Goal: Transaction & Acquisition: Obtain resource

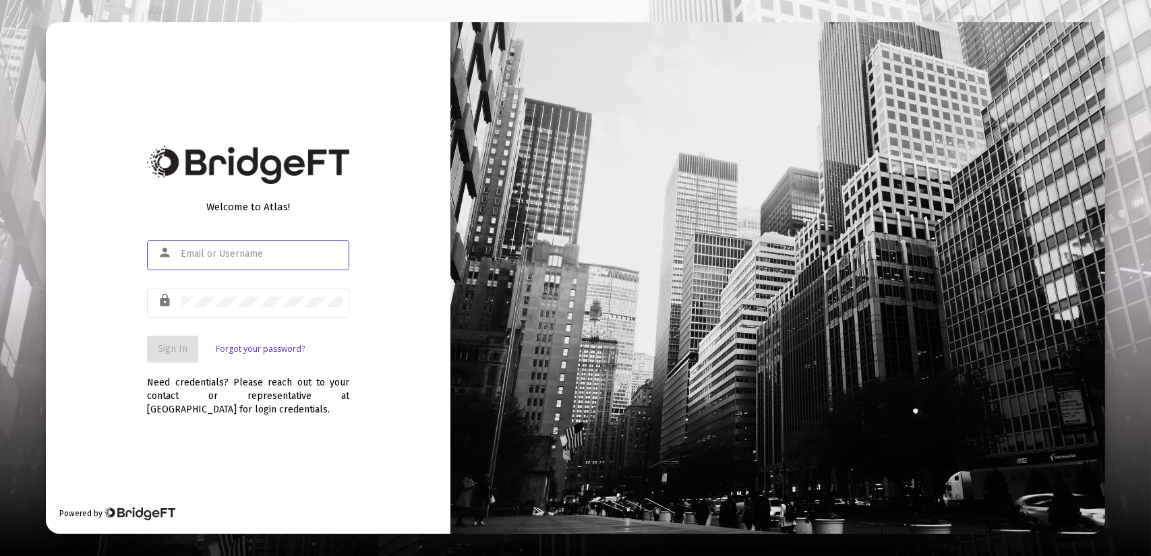
click at [213, 253] on input "text" at bounding box center [262, 254] width 162 height 11
type input "[PERSON_NAME][EMAIL_ADDRESS][DOMAIN_NAME]"
click at [252, 293] on div at bounding box center [262, 301] width 162 height 33
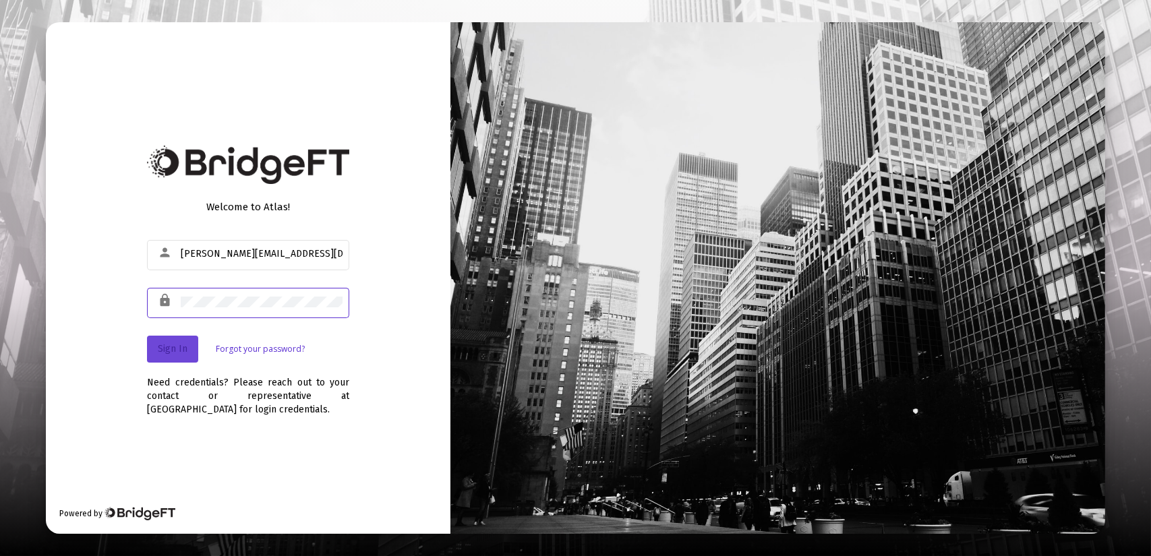
click at [164, 358] on button "Sign In" at bounding box center [172, 349] width 51 height 27
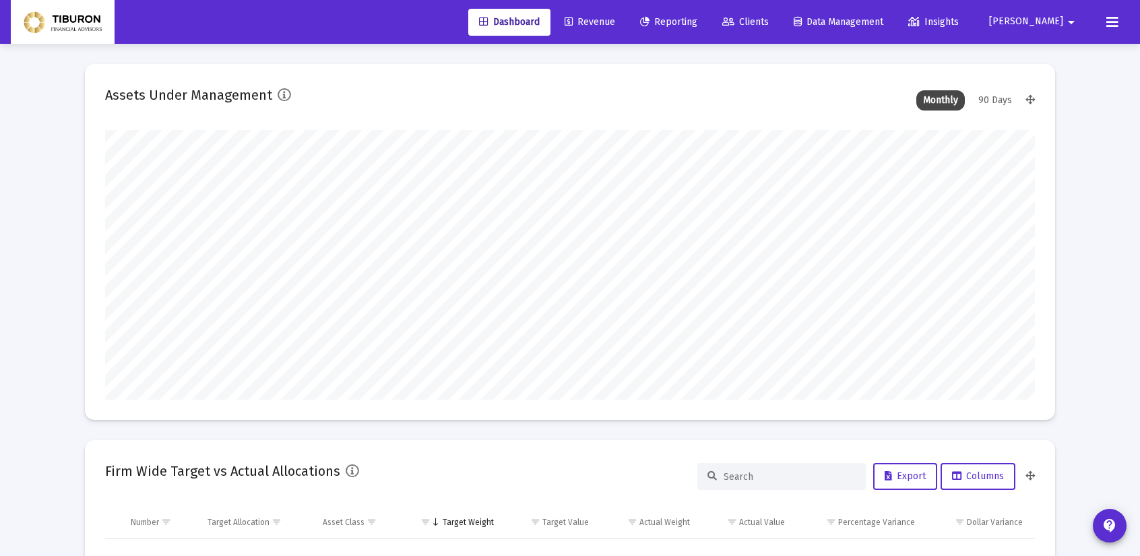
type input "[DATE]"
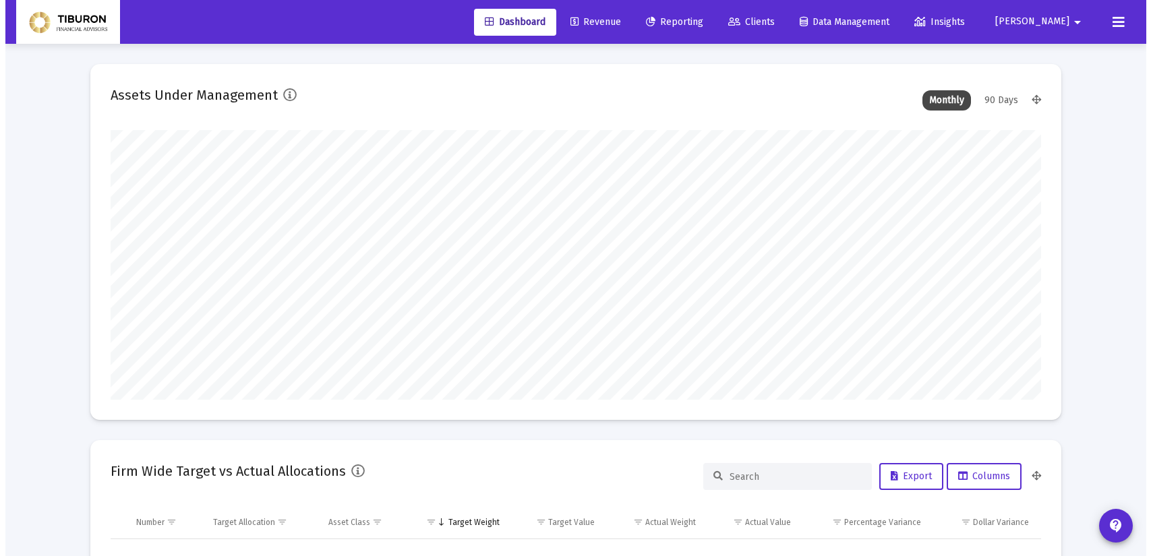
scroll to position [270, 435]
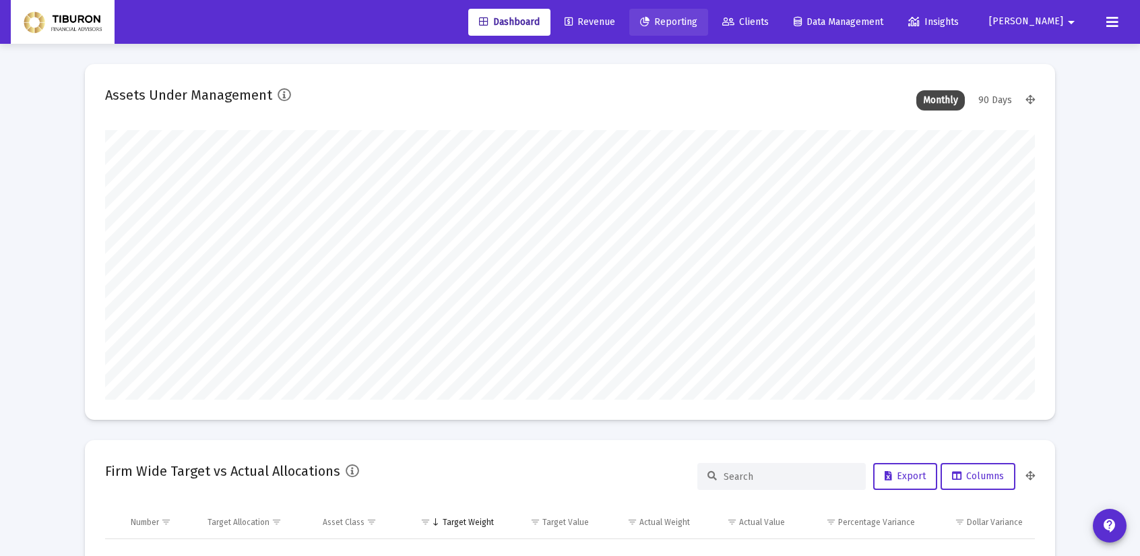
click at [698, 22] on span "Reporting" at bounding box center [668, 21] width 57 height 11
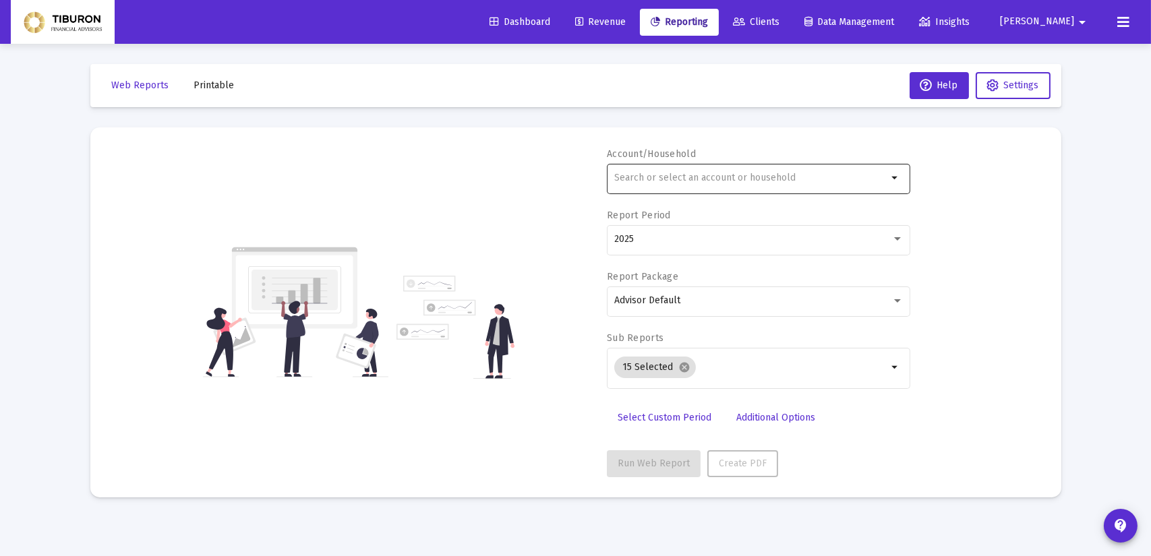
click at [893, 179] on mat-icon "arrow_drop_down" at bounding box center [895, 178] width 16 height 16
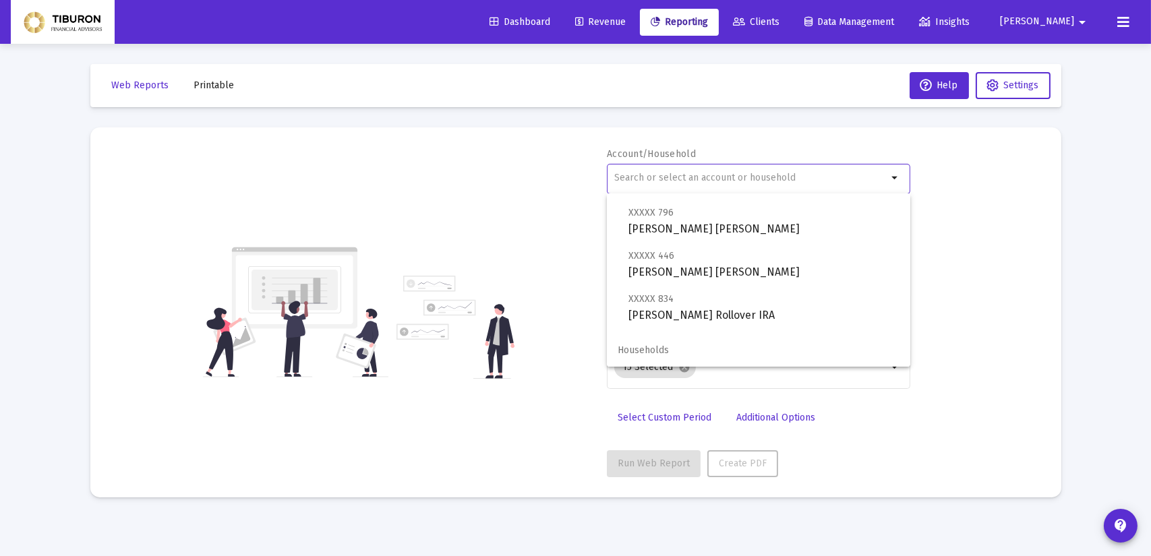
scroll to position [906, 0]
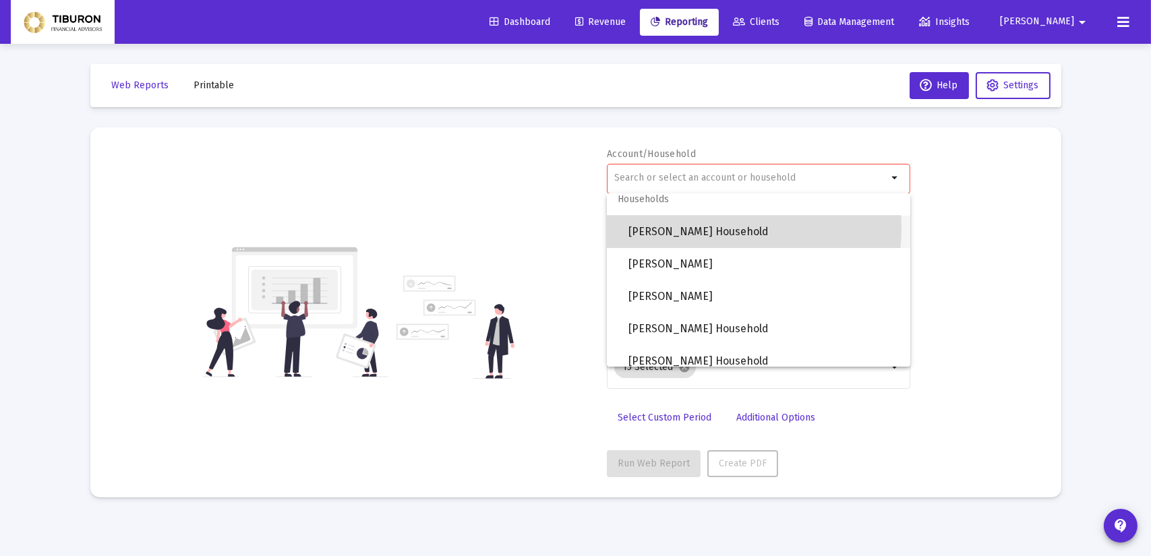
click at [706, 228] on span "[PERSON_NAME] Household" at bounding box center [763, 232] width 271 height 32
type input "[PERSON_NAME] Household"
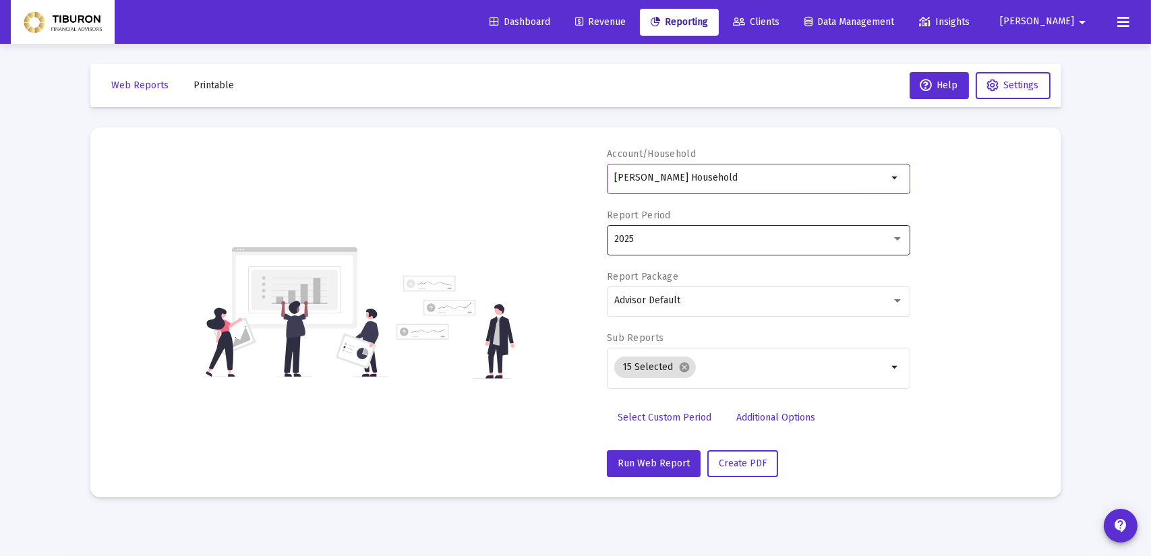
click at [895, 241] on div at bounding box center [897, 238] width 7 height 3
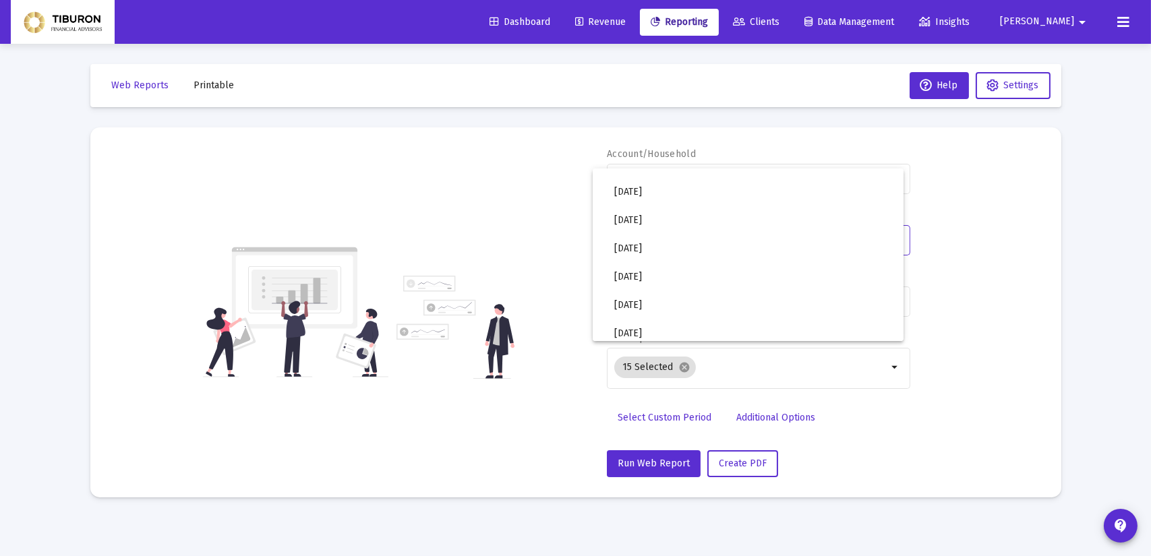
scroll to position [450, 0]
click at [657, 271] on span "2025 Q2" at bounding box center [753, 270] width 278 height 28
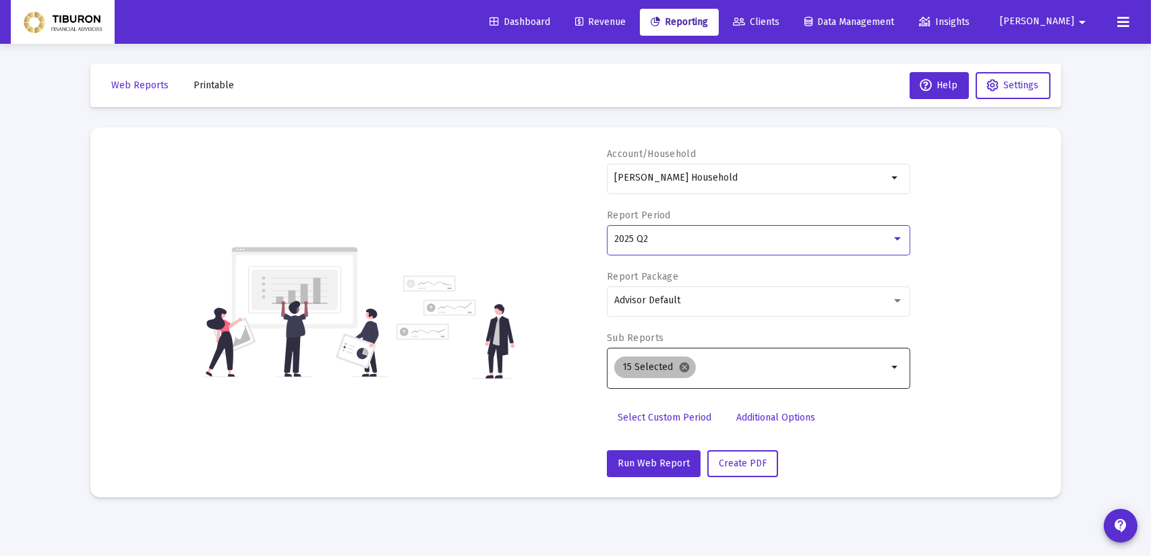
click at [679, 367] on mat-icon "cancel" at bounding box center [684, 367] width 12 height 12
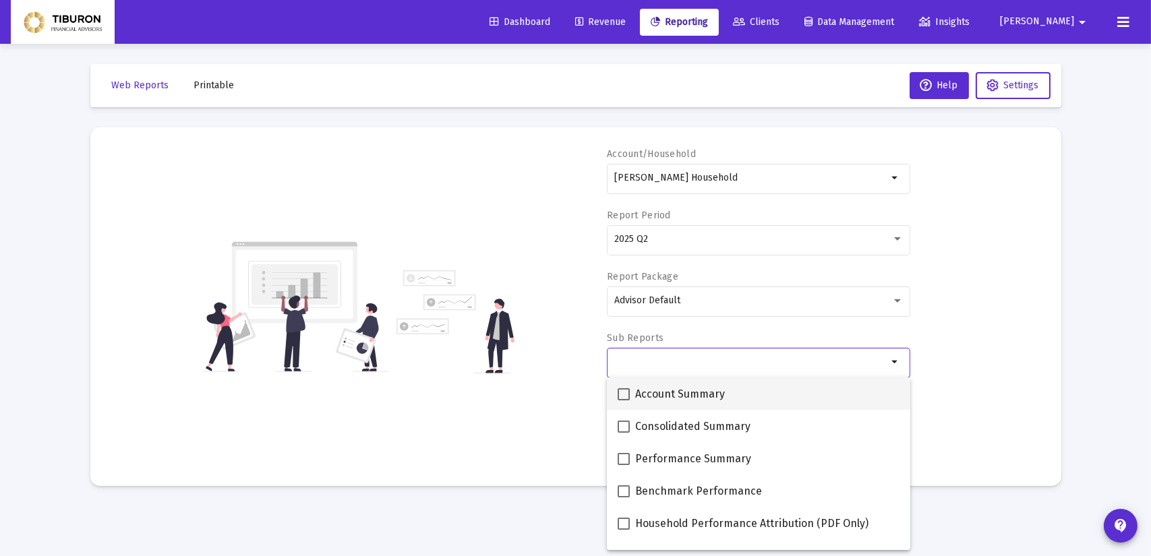
click at [623, 397] on span at bounding box center [623, 394] width 12 height 12
click at [623, 400] on input "Account Summary" at bounding box center [623, 400] width 1 height 1
checkbox input "true"
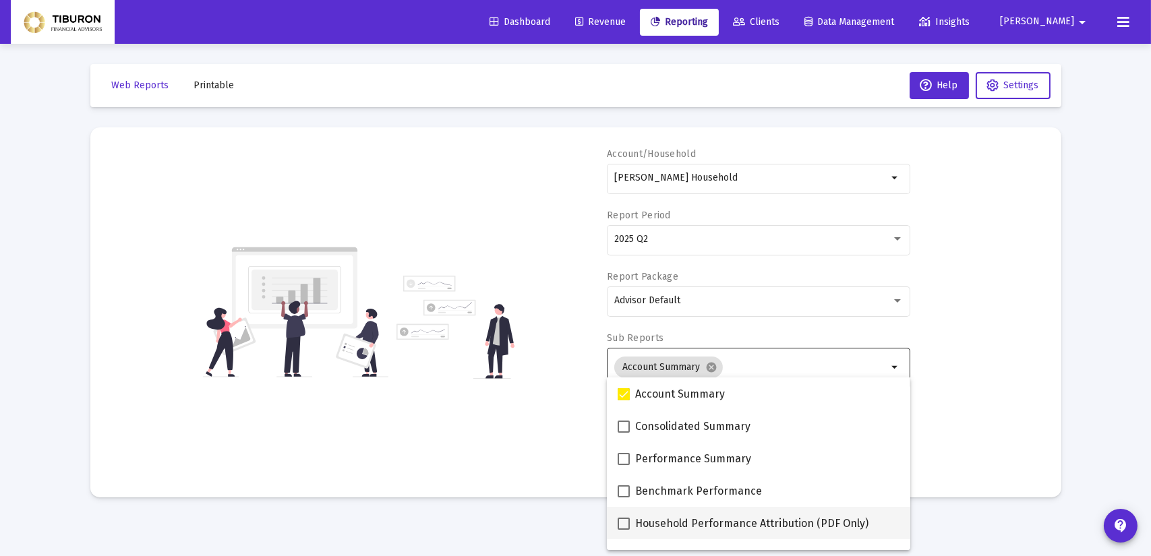
click at [625, 524] on span at bounding box center [623, 524] width 12 height 12
click at [623, 530] on input "Household Performance Attribution (PDF Only)" at bounding box center [623, 530] width 1 height 1
checkbox input "true"
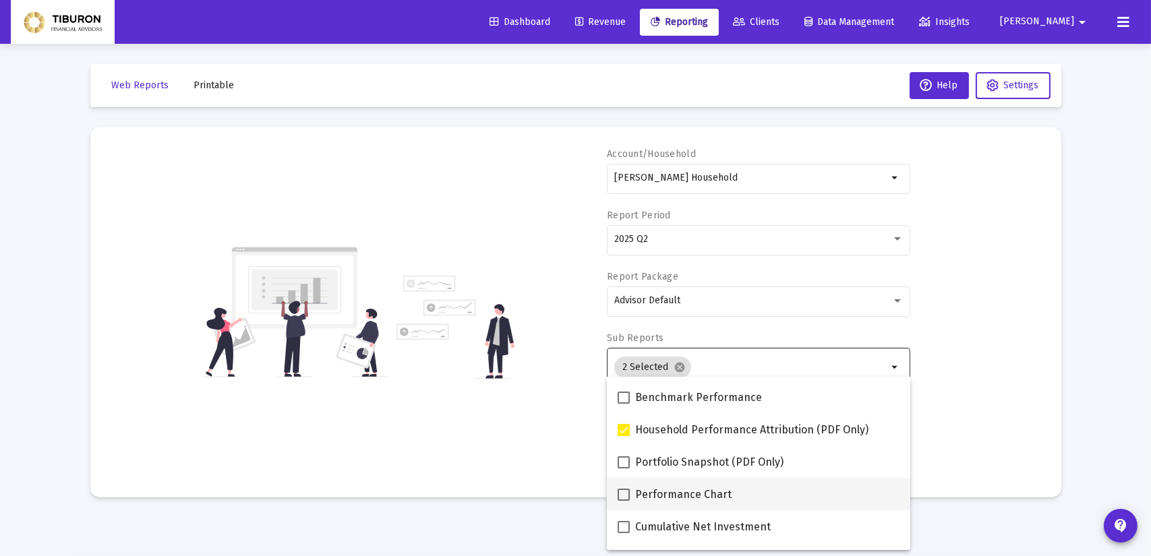
scroll to position [108, 0]
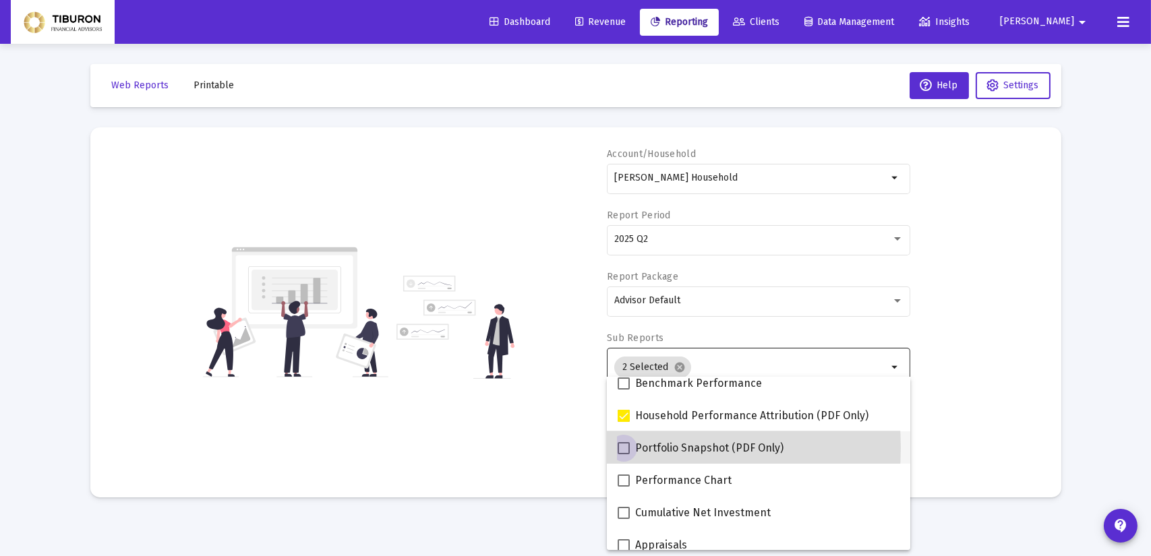
click at [625, 448] on span at bounding box center [623, 448] width 12 height 12
click at [623, 454] on input "Portfolio Snapshot (PDF Only)" at bounding box center [623, 454] width 1 height 1
checkbox input "true"
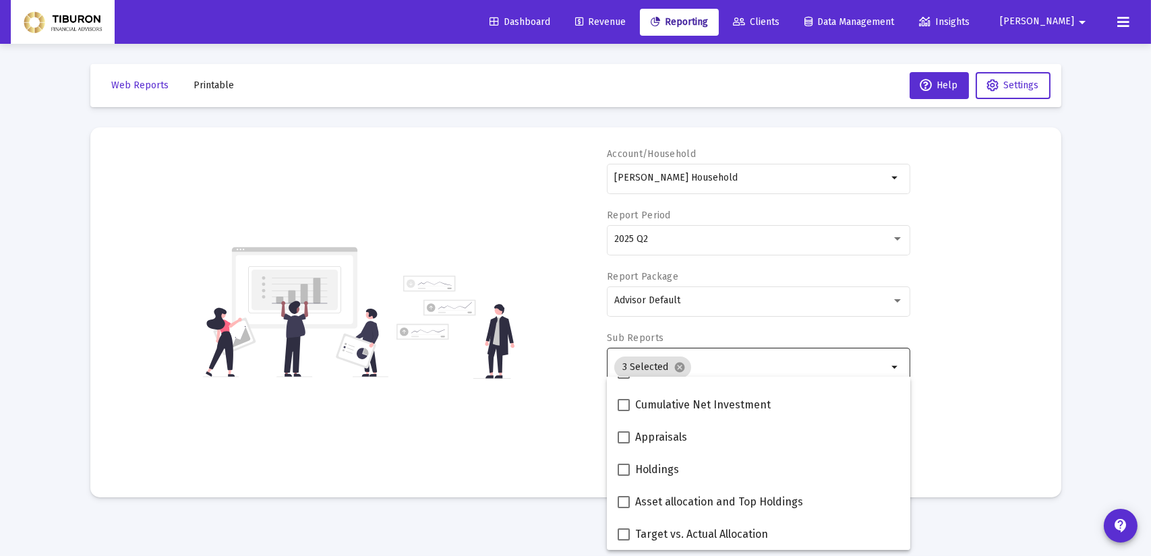
scroll to position [243, 0]
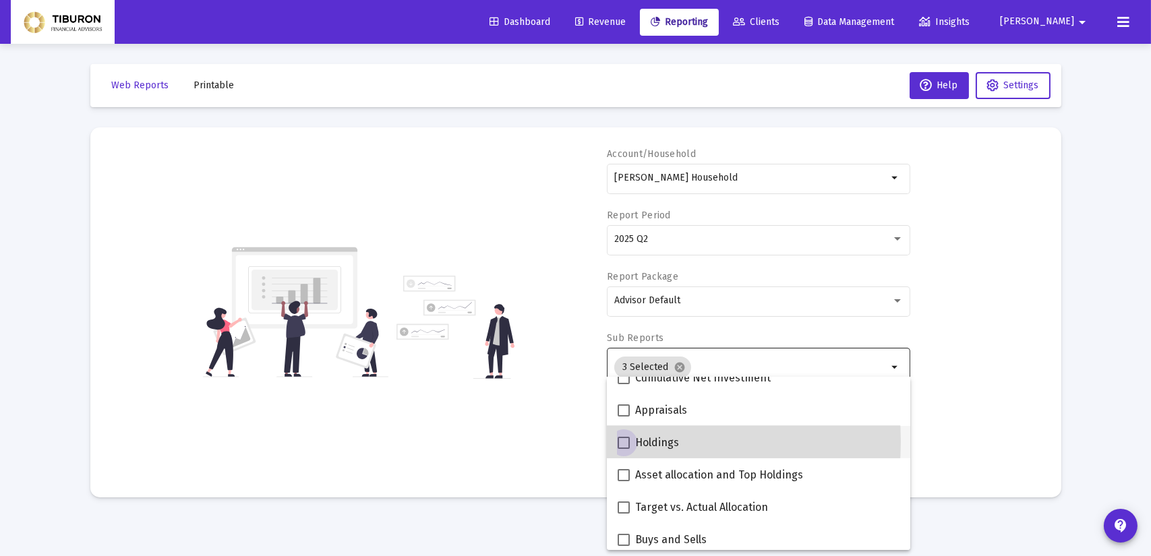
click at [622, 441] on span at bounding box center [623, 443] width 12 height 12
click at [623, 449] on input "Holdings" at bounding box center [623, 449] width 1 height 1
checkbox input "true"
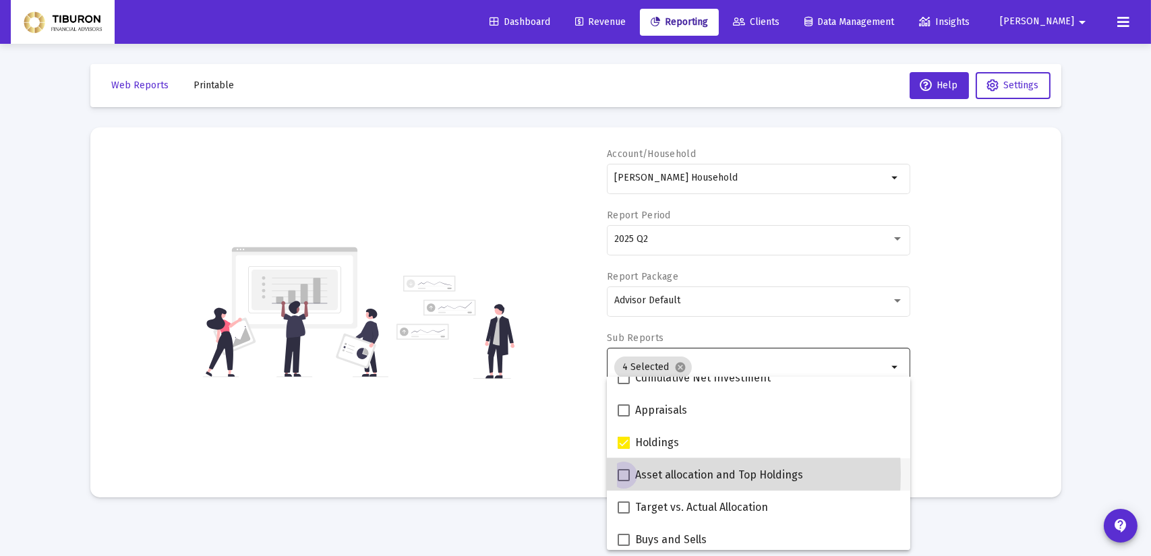
click at [626, 474] on span at bounding box center [623, 475] width 12 height 12
click at [623, 481] on input "Asset allocation and Top Holdings" at bounding box center [623, 481] width 1 height 1
checkbox input "true"
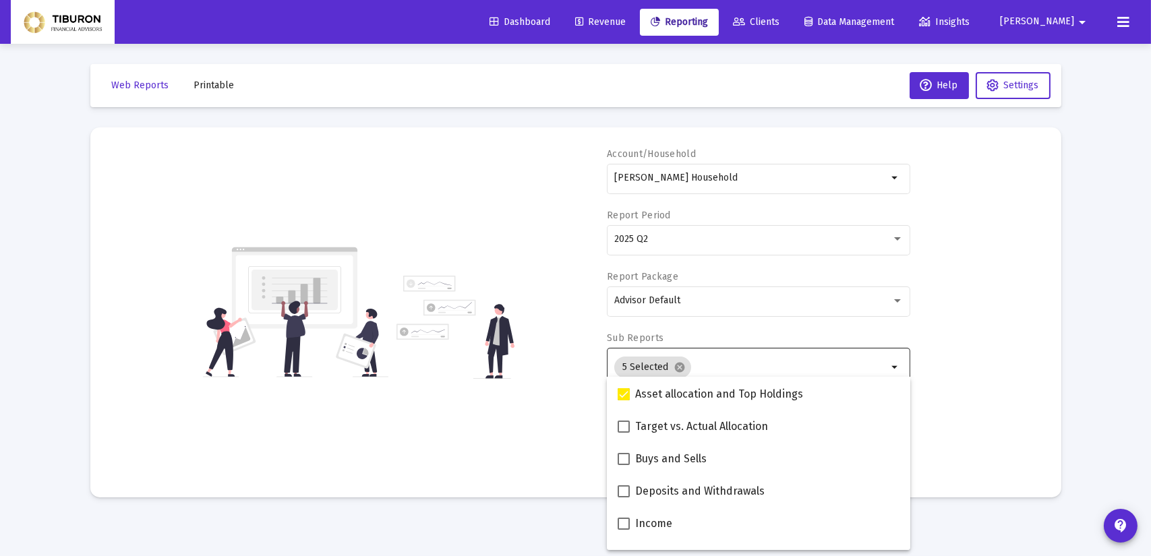
scroll to position [350, 0]
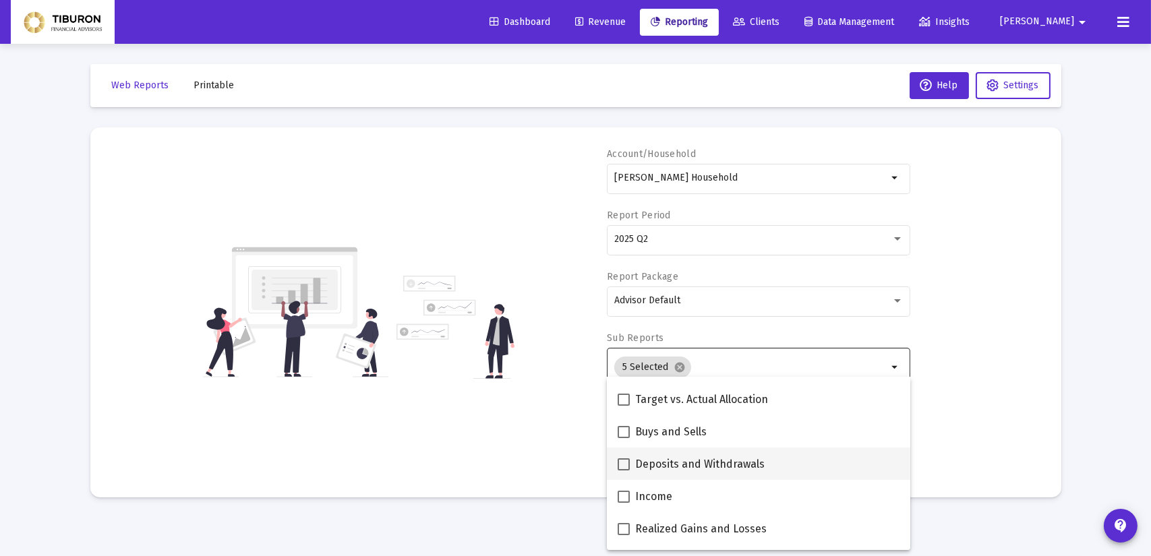
click at [623, 464] on span at bounding box center [623, 464] width 12 height 12
click at [623, 470] on input "Deposits and Withdrawals" at bounding box center [623, 470] width 1 height 1
checkbox input "true"
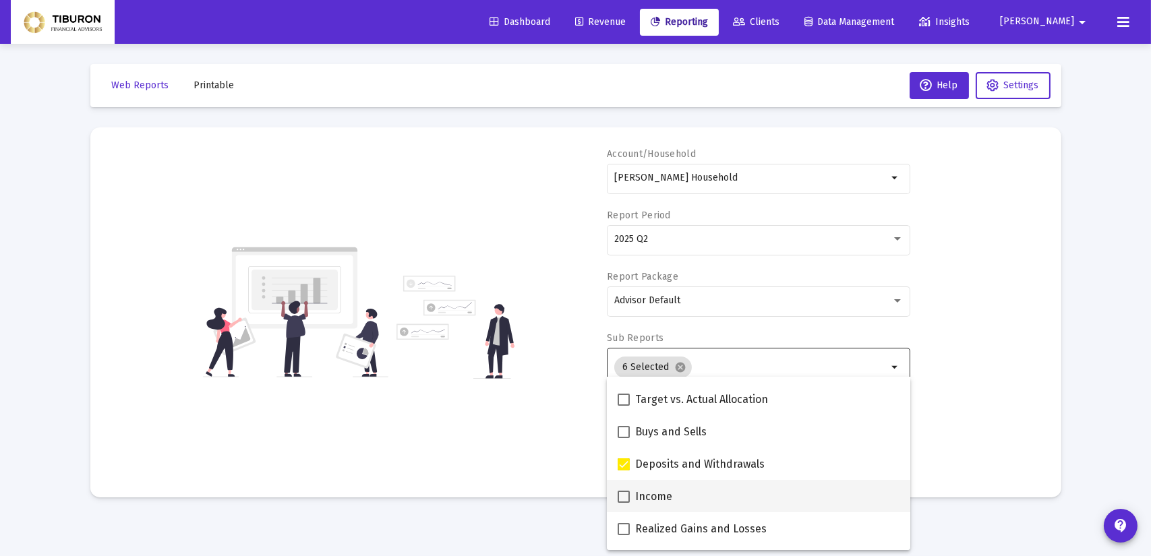
click at [623, 497] on span at bounding box center [623, 497] width 12 height 12
click at [623, 503] on input "Income" at bounding box center [623, 503] width 1 height 1
checkbox input "true"
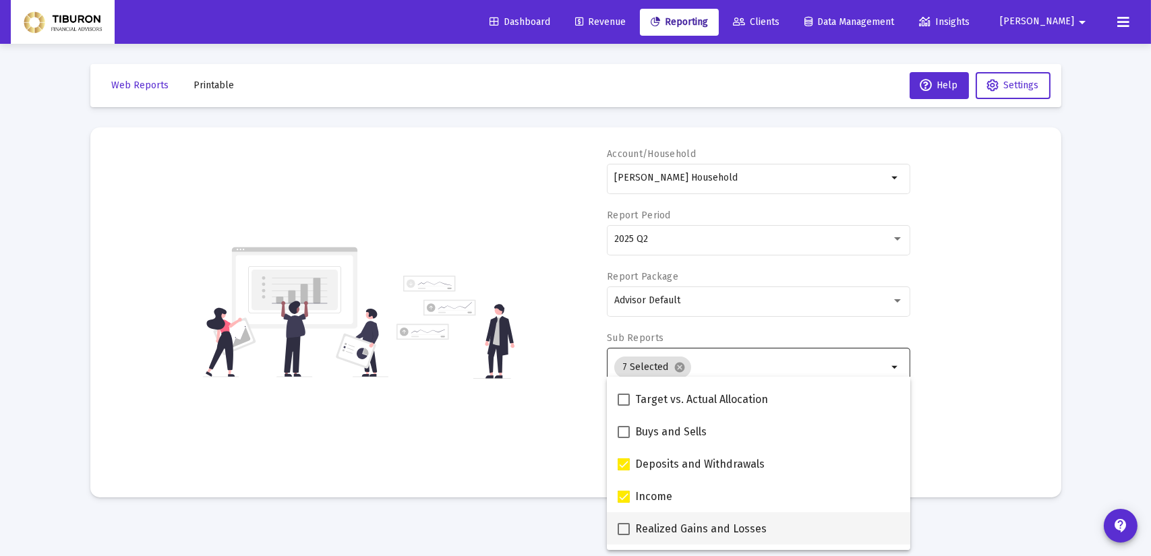
click at [623, 530] on span at bounding box center [623, 529] width 12 height 12
click at [623, 535] on input "Realized Gains and Losses" at bounding box center [623, 535] width 1 height 1
checkbox input "true"
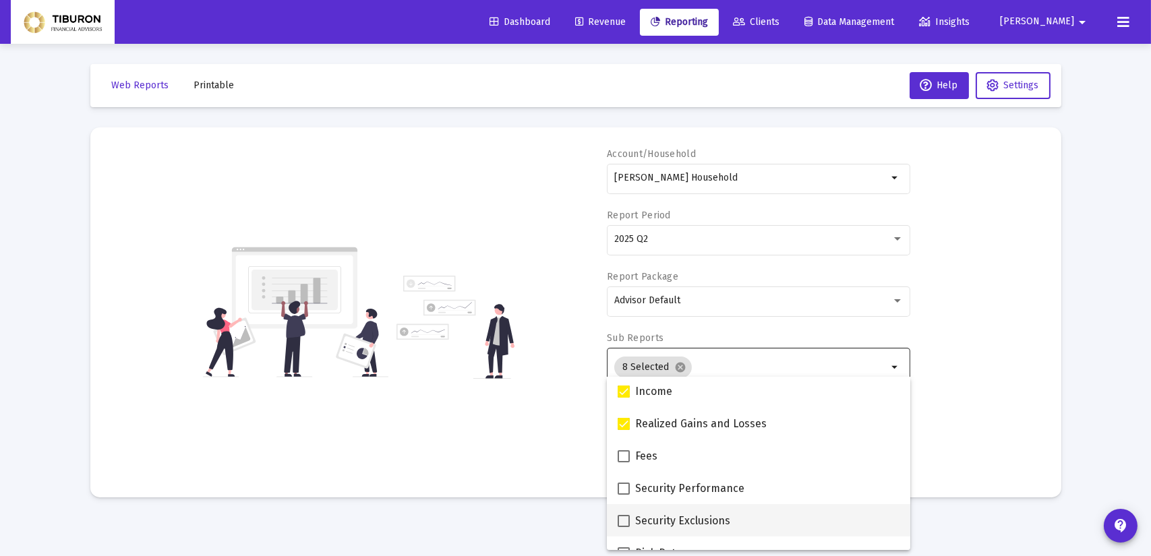
scroll to position [458, 0]
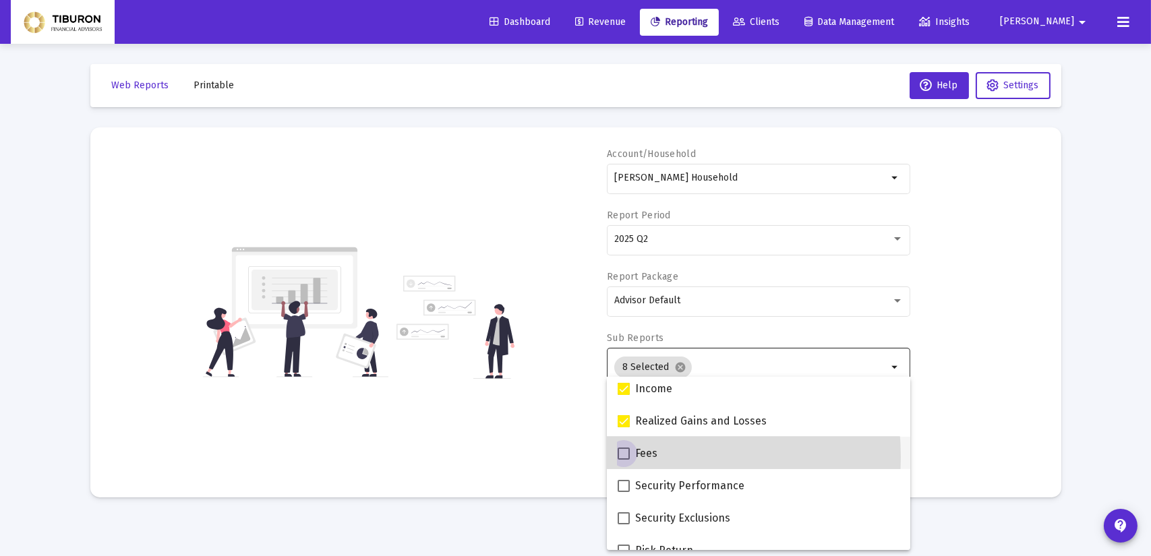
click at [623, 456] on span at bounding box center [623, 454] width 12 height 12
click at [623, 460] on input "Fees" at bounding box center [623, 460] width 1 height 1
checkbox input "true"
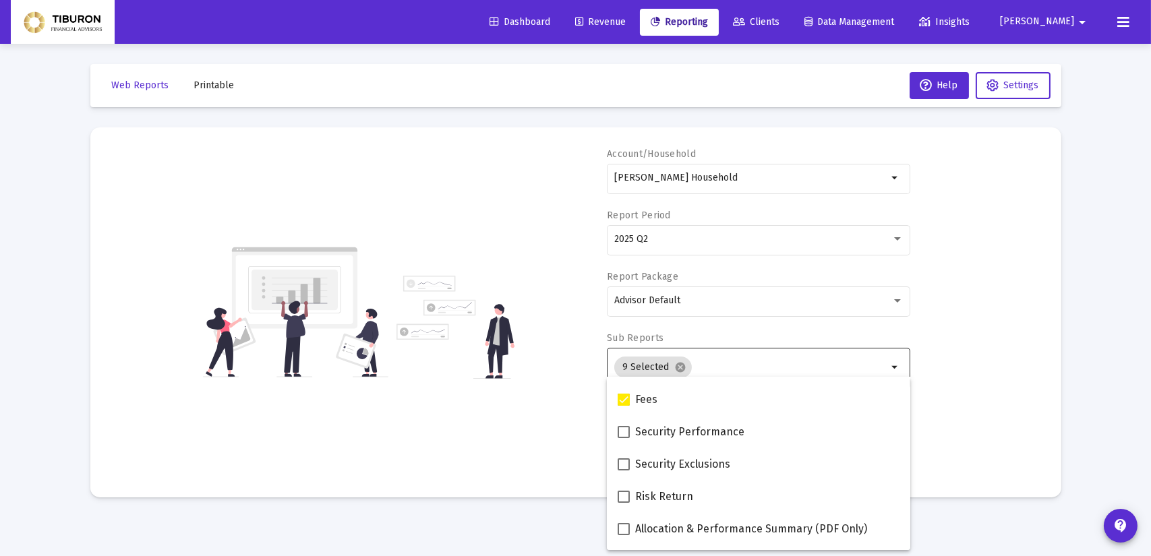
scroll to position [539, 0]
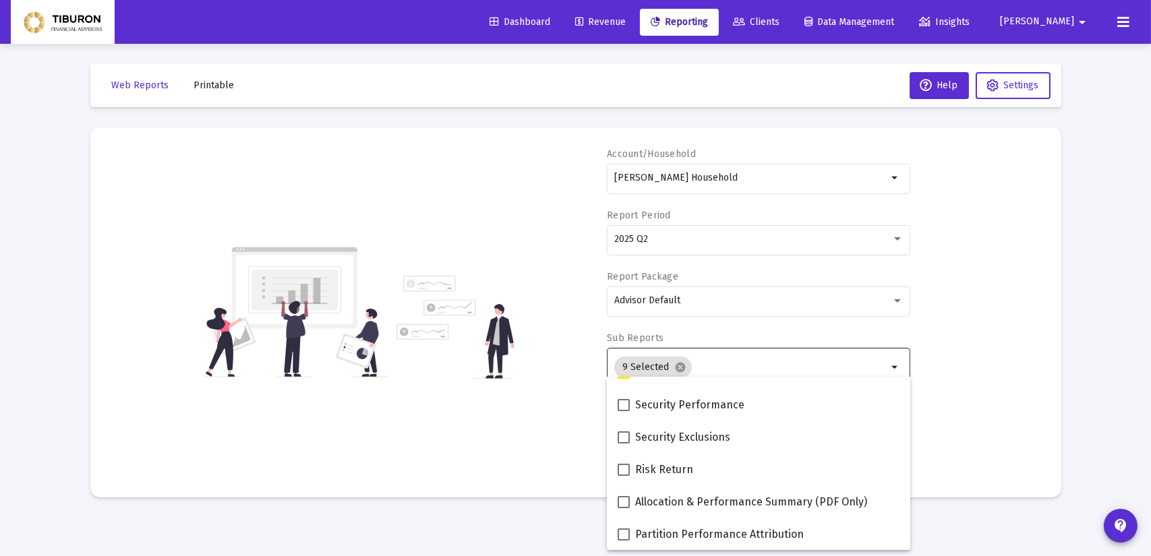
click at [943, 517] on mat-sidenav-content "Loading... Web Reports Printable Help Settings Account/Household [PERSON_NAME] …" at bounding box center [575, 278] width 1011 height 556
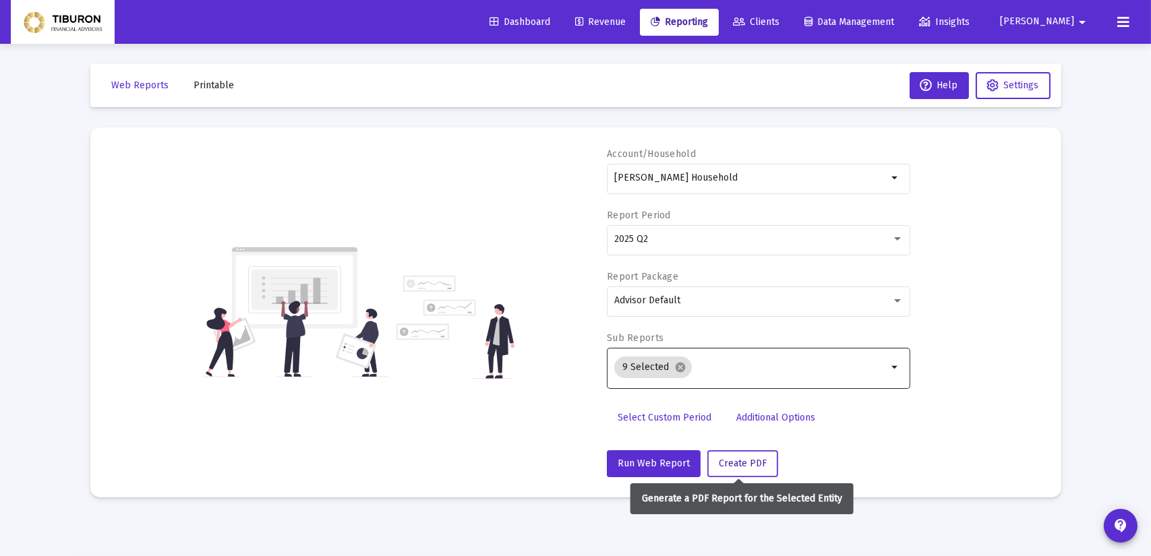
click at [728, 464] on span "Create PDF" at bounding box center [742, 463] width 48 height 11
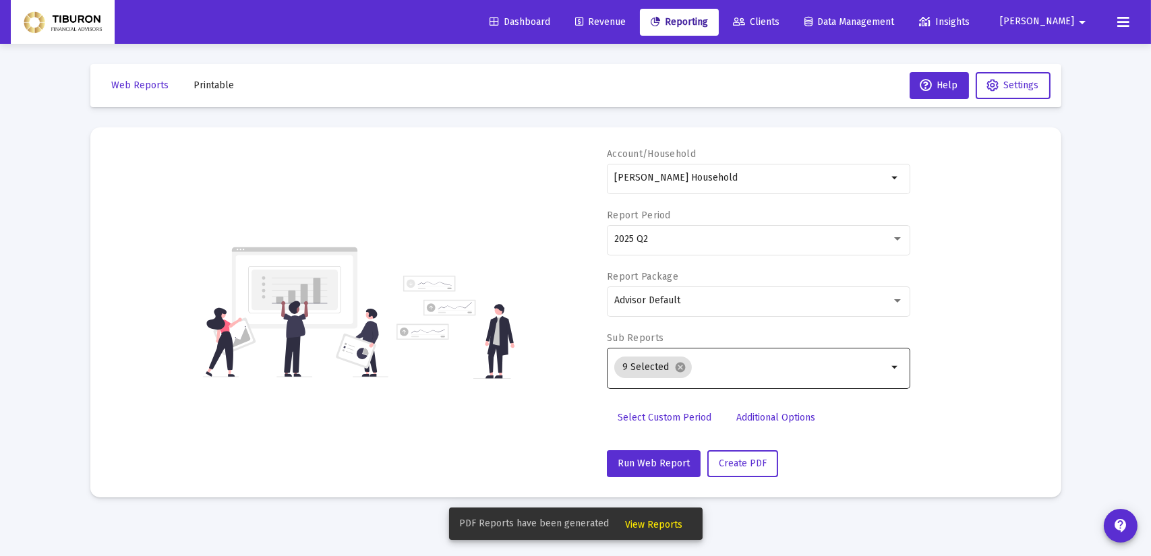
click at [642, 526] on span "View Reports" at bounding box center [653, 524] width 57 height 11
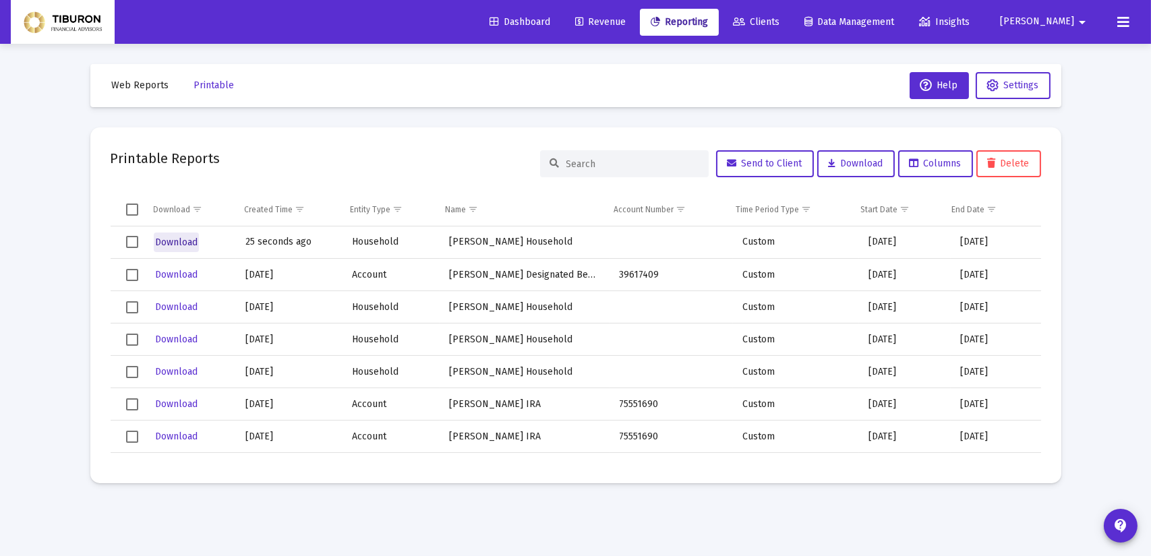
click at [185, 241] on span "Download" at bounding box center [176, 242] width 42 height 11
click at [145, 88] on span "Web Reports" at bounding box center [140, 85] width 57 height 11
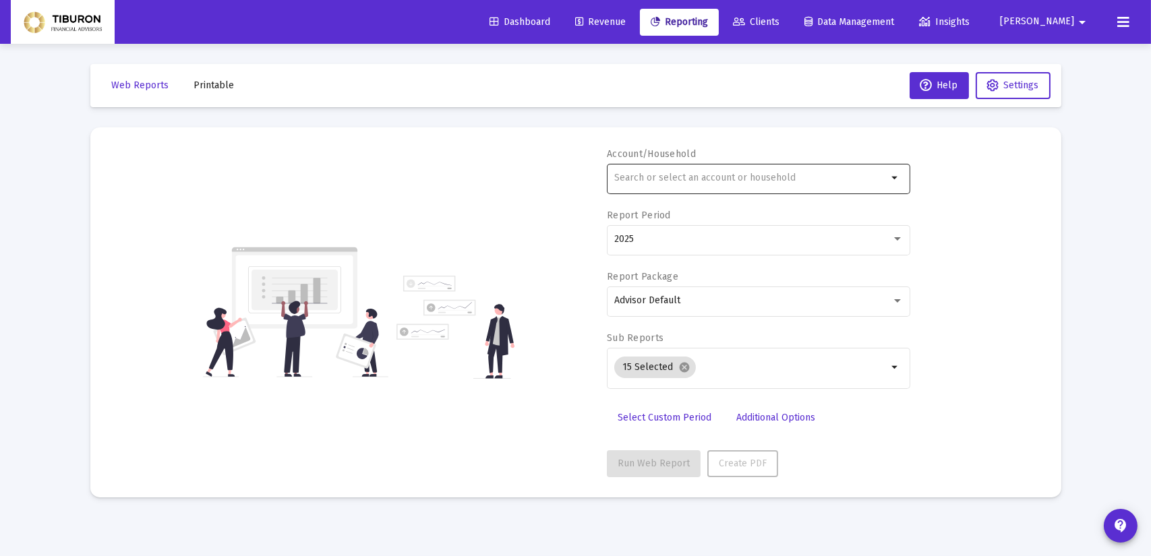
click at [898, 180] on mat-icon "arrow_drop_down" at bounding box center [895, 178] width 16 height 16
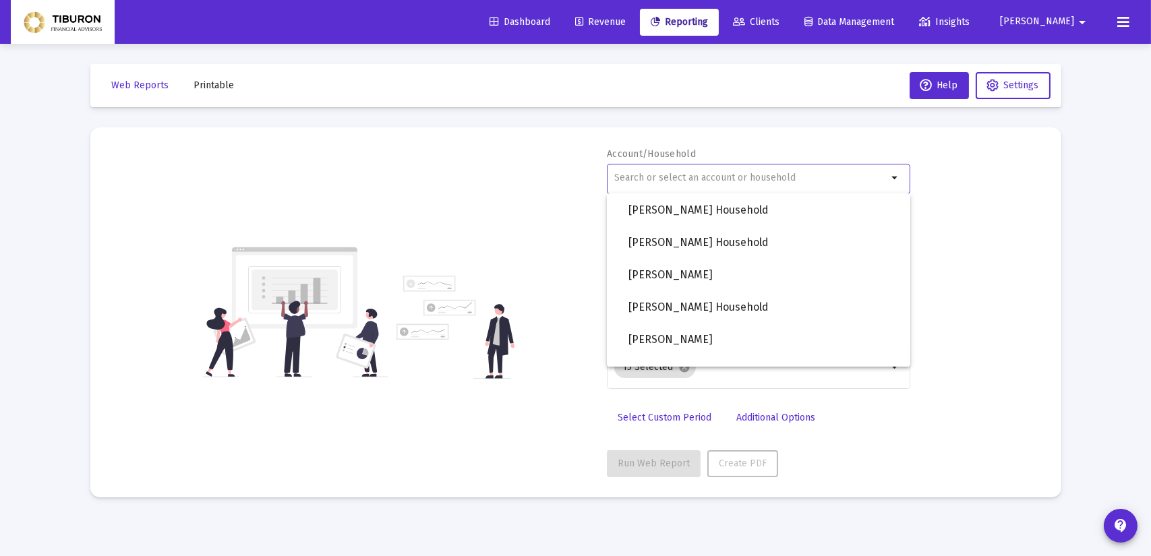
scroll to position [1078, 0]
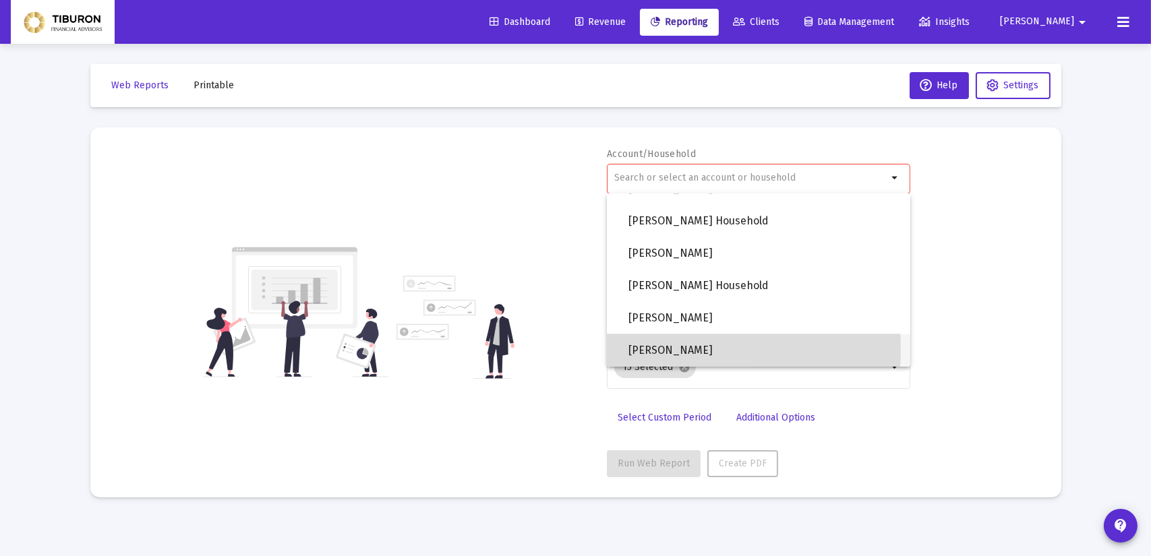
click at [655, 350] on span "[PERSON_NAME]" at bounding box center [763, 350] width 271 height 32
type input "[PERSON_NAME]"
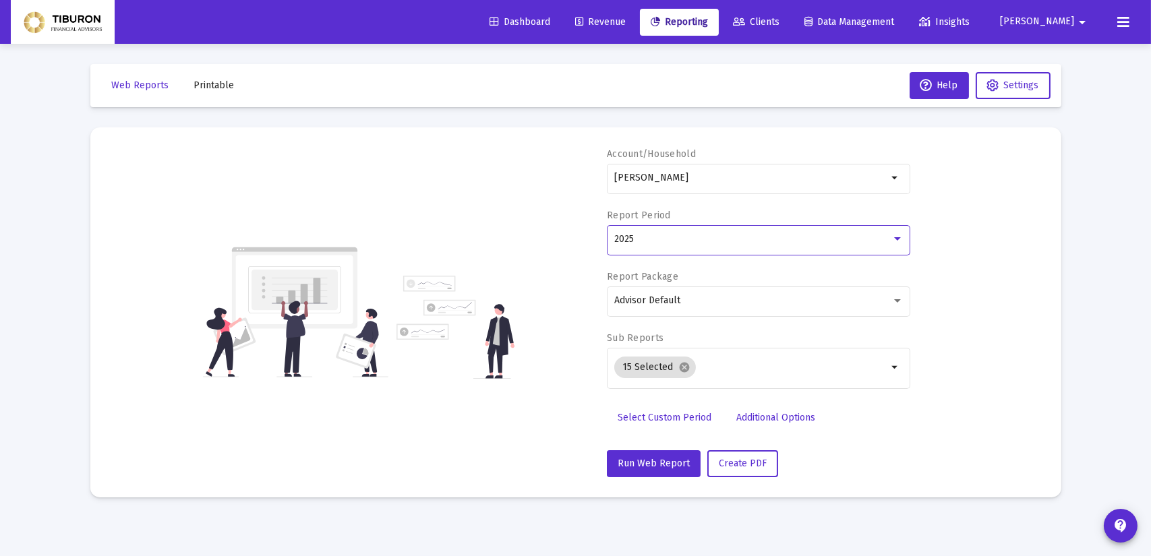
click at [895, 243] on div at bounding box center [897, 239] width 12 height 11
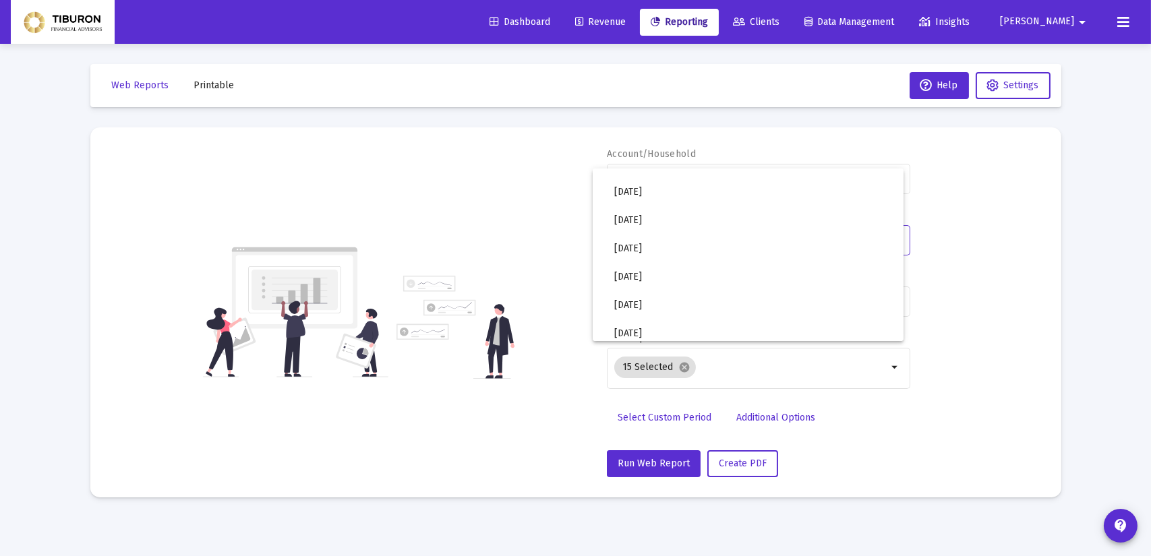
scroll to position [450, 0]
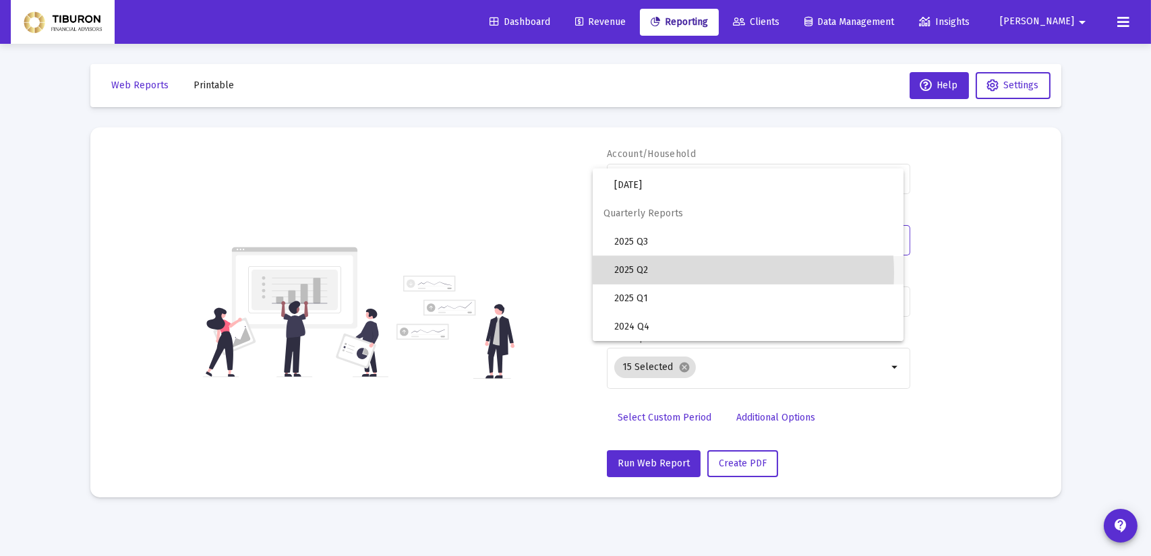
click at [704, 273] on span "2025 Q2" at bounding box center [753, 270] width 278 height 28
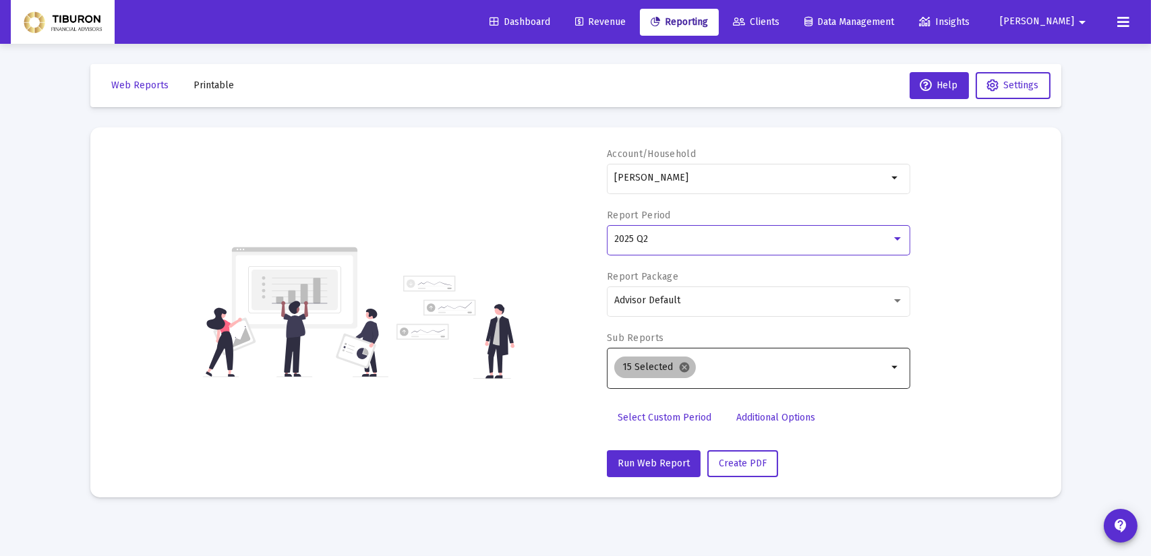
click at [679, 365] on mat-icon "cancel" at bounding box center [684, 367] width 12 height 12
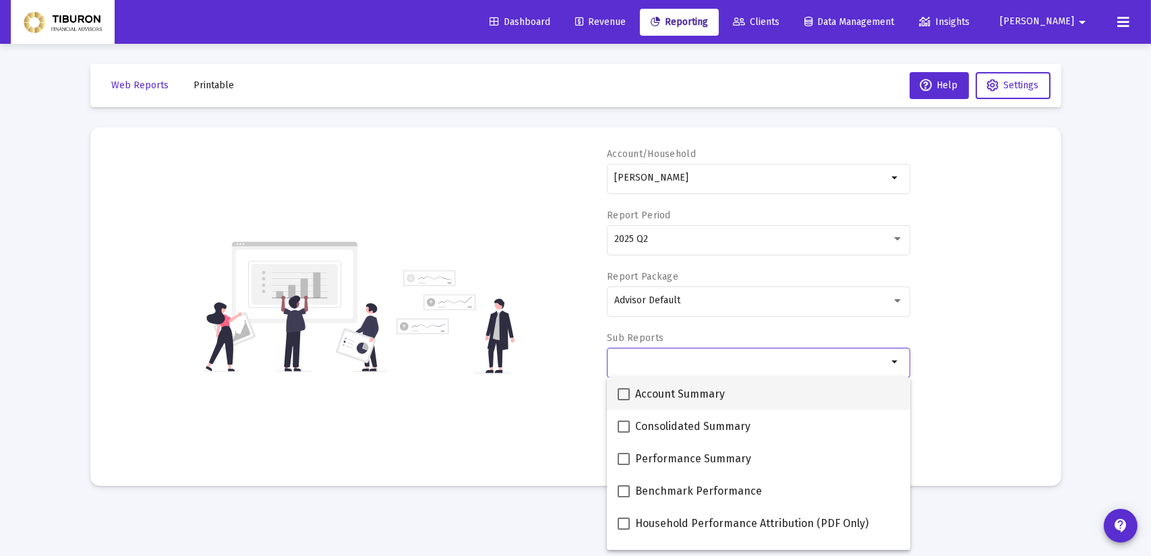
click at [625, 394] on span at bounding box center [623, 394] width 12 height 12
click at [623, 400] on input "Account Summary" at bounding box center [623, 400] width 1 height 1
checkbox input "true"
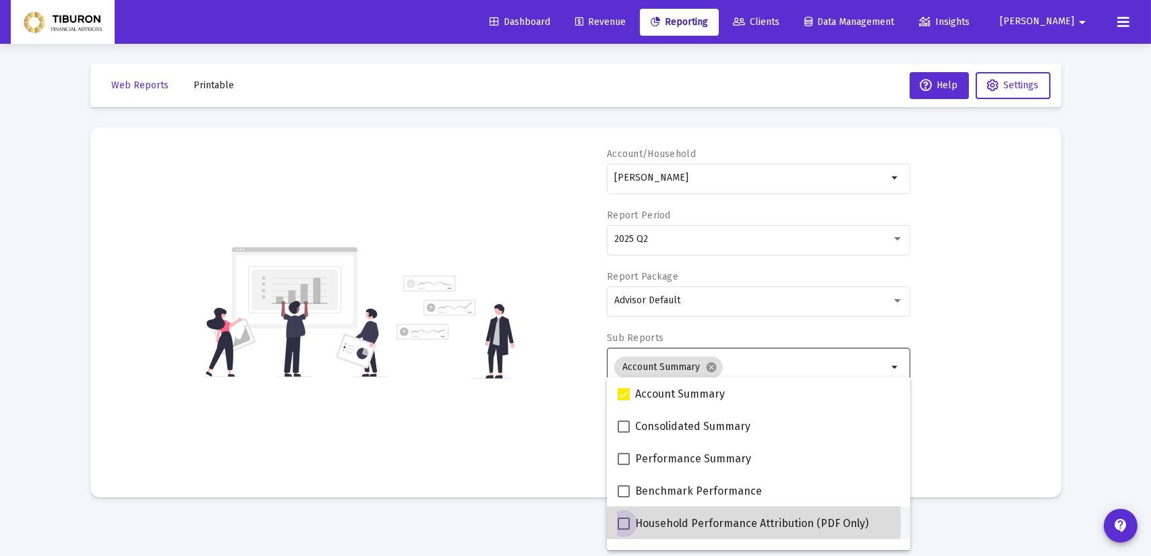
click at [625, 522] on span at bounding box center [623, 524] width 12 height 12
click at [623, 530] on input "Household Performance Attribution (PDF Only)" at bounding box center [623, 530] width 1 height 1
checkbox input "true"
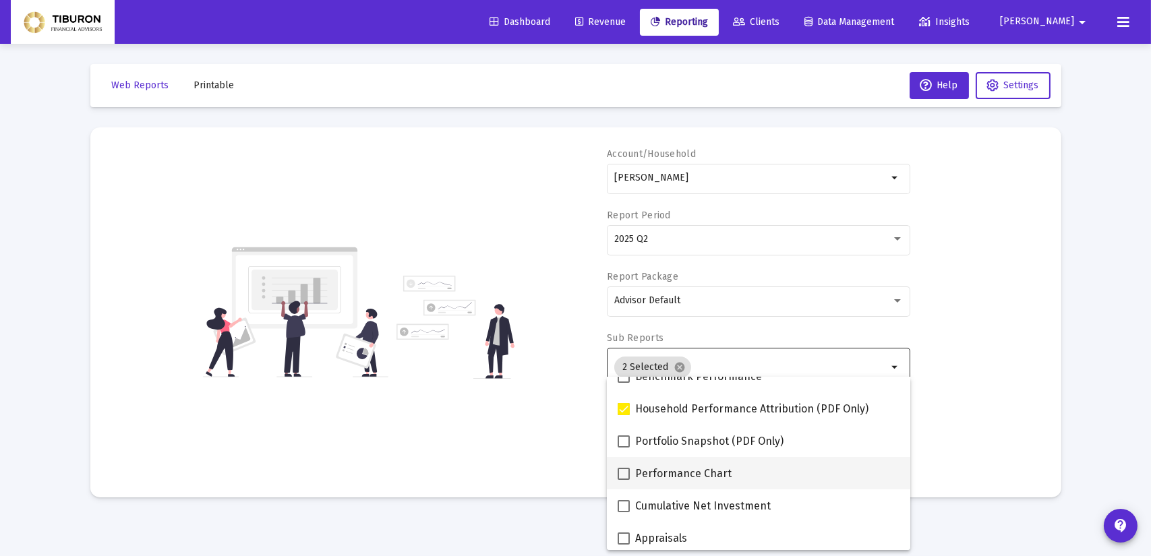
scroll to position [135, 0]
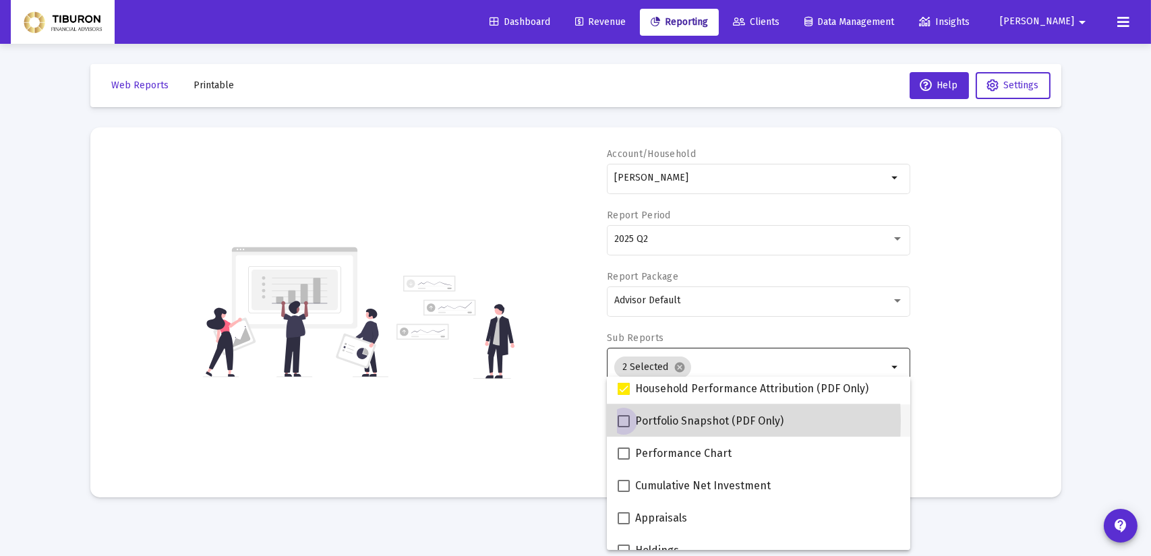
click at [621, 421] on span at bounding box center [623, 421] width 12 height 12
click at [623, 427] on input "Portfolio Snapshot (PDF Only)" at bounding box center [623, 427] width 1 height 1
checkbox input "true"
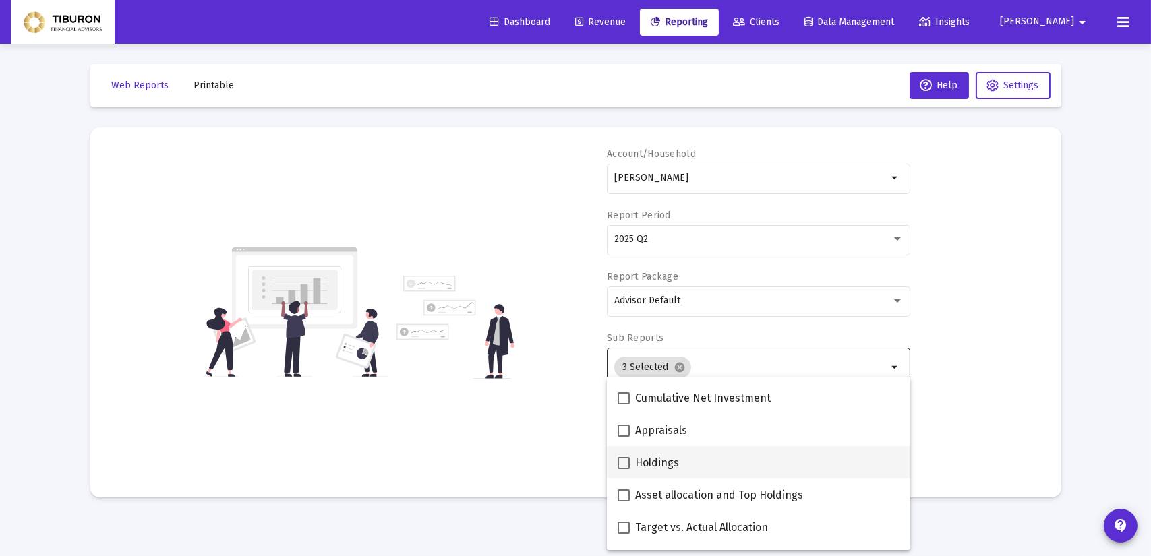
scroll to position [243, 0]
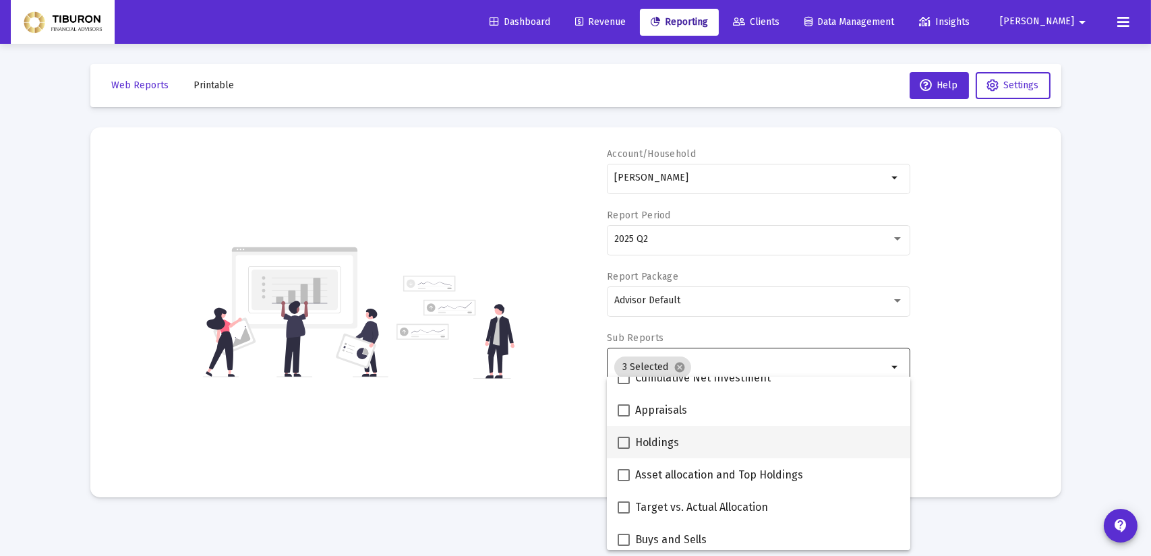
click at [624, 439] on span at bounding box center [623, 443] width 12 height 12
click at [623, 449] on input "Holdings" at bounding box center [623, 449] width 1 height 1
checkbox input "true"
click at [622, 473] on span at bounding box center [623, 475] width 12 height 12
click at [623, 481] on input "Asset allocation and Top Holdings" at bounding box center [623, 481] width 1 height 1
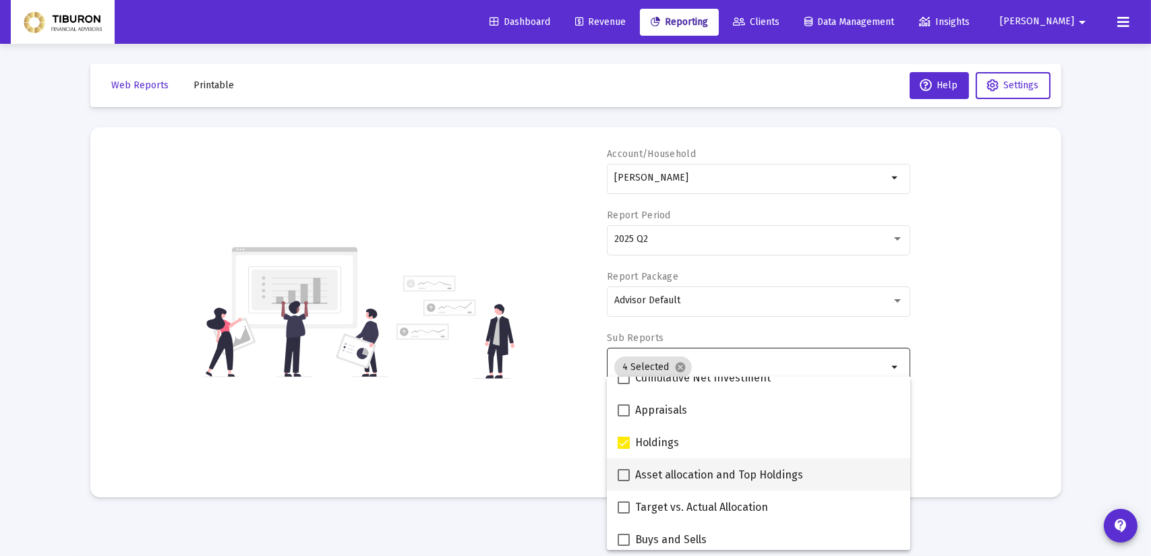
checkbox input "true"
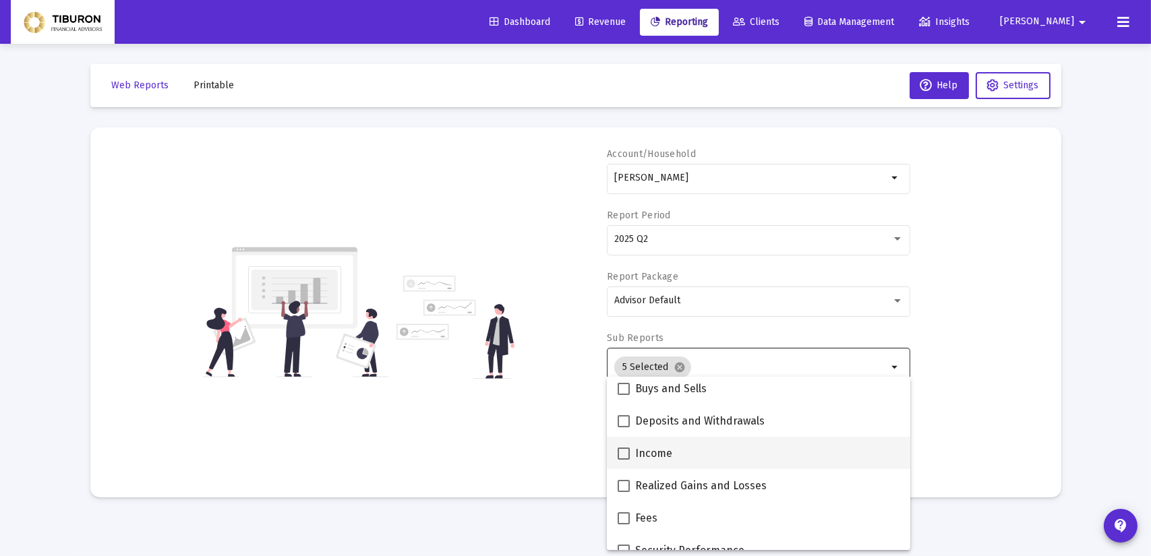
scroll to position [395, 0]
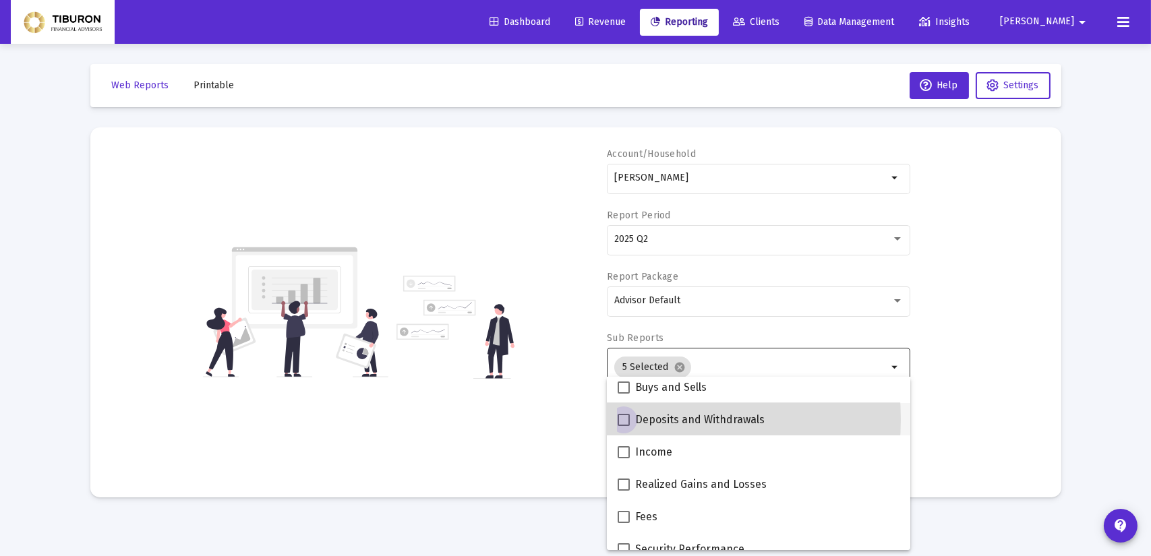
click at [621, 419] on span at bounding box center [623, 420] width 12 height 12
click at [623, 426] on input "Deposits and Withdrawals" at bounding box center [623, 426] width 1 height 1
checkbox input "true"
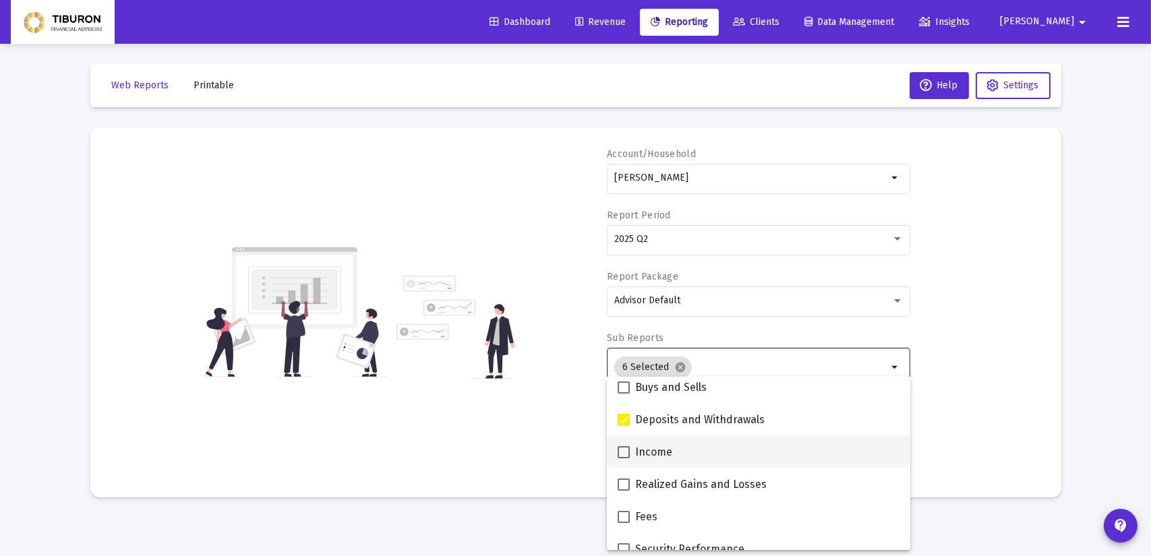
click at [623, 453] on span at bounding box center [623, 452] width 12 height 12
click at [623, 458] on input "Income" at bounding box center [623, 458] width 1 height 1
checkbox input "true"
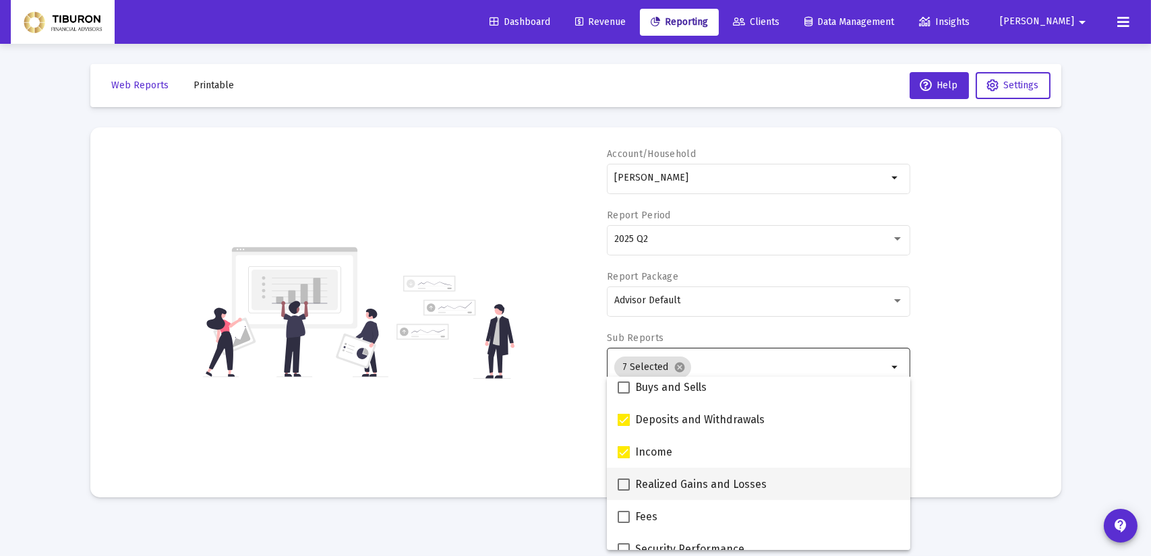
click at [621, 482] on span at bounding box center [623, 485] width 12 height 12
click at [623, 491] on input "Realized Gains and Losses" at bounding box center [623, 491] width 1 height 1
checkbox input "true"
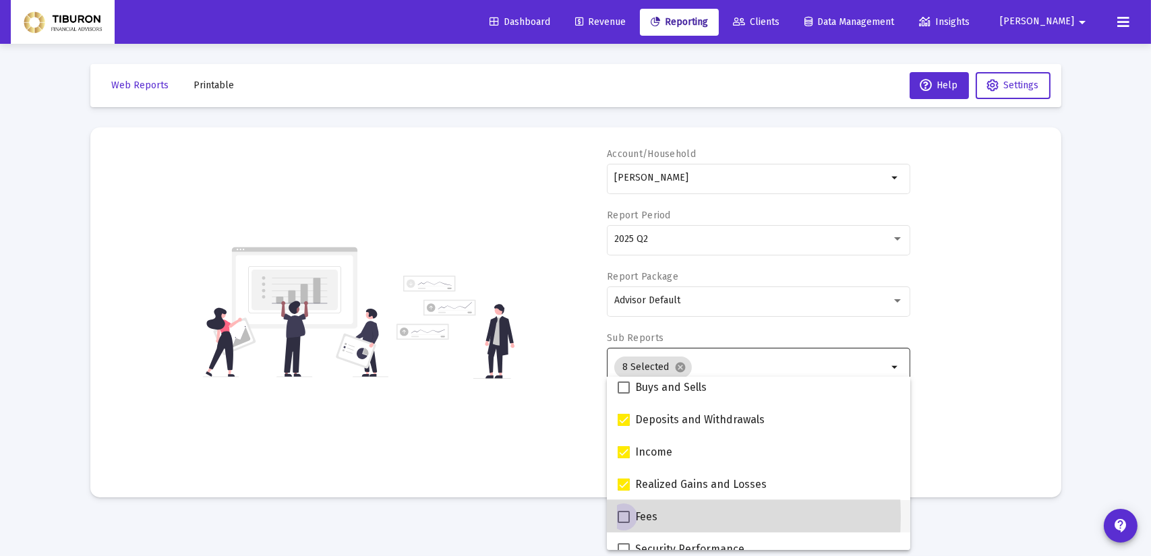
click at [623, 516] on span at bounding box center [623, 517] width 12 height 12
click at [623, 523] on input "Fees" at bounding box center [623, 523] width 1 height 1
checkbox input "true"
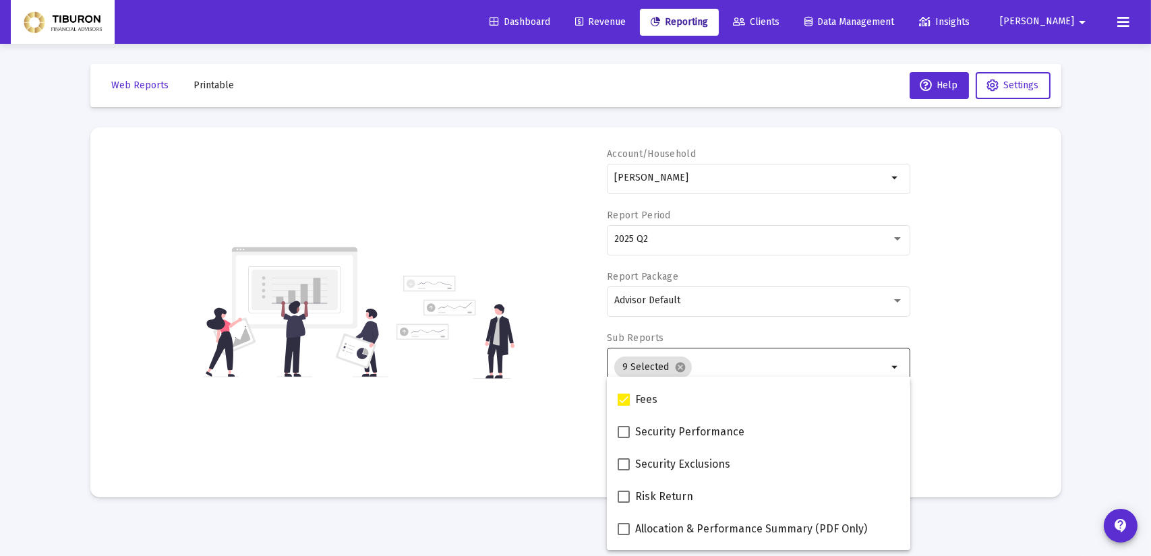
scroll to position [539, 0]
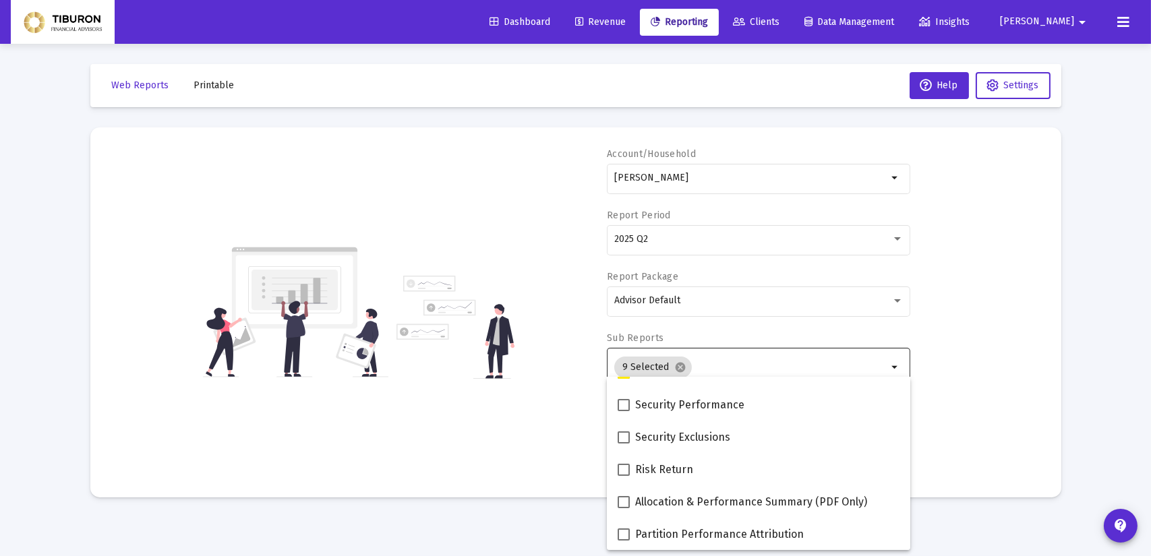
click at [945, 518] on mat-sidenav-content "Loading... Web Reports Printable Help Settings Account/Household [PERSON_NAME] …" at bounding box center [575, 278] width 1011 height 556
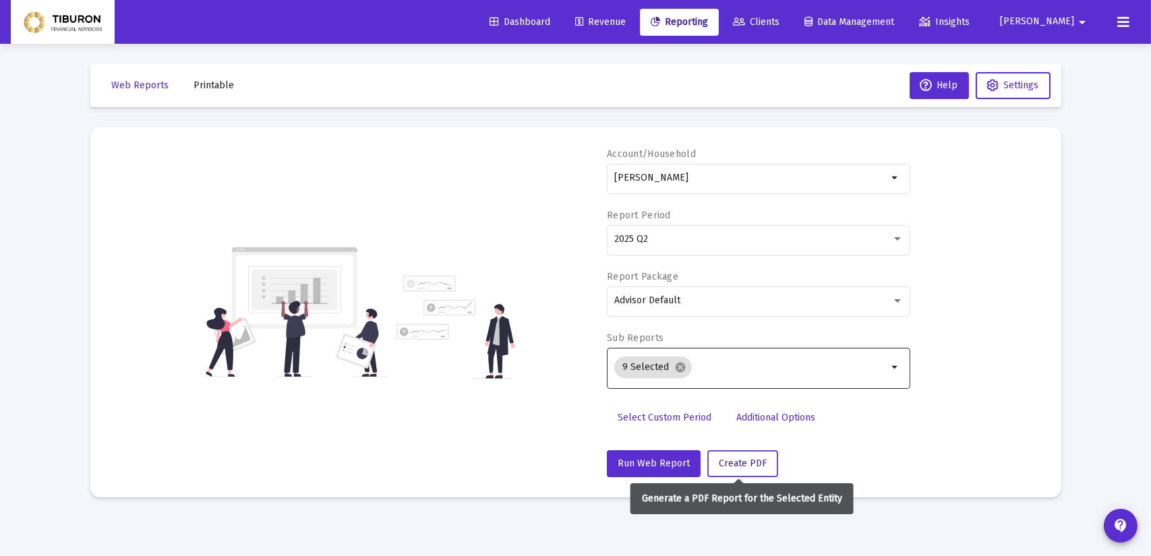
click at [754, 463] on span "Create PDF" at bounding box center [742, 463] width 48 height 11
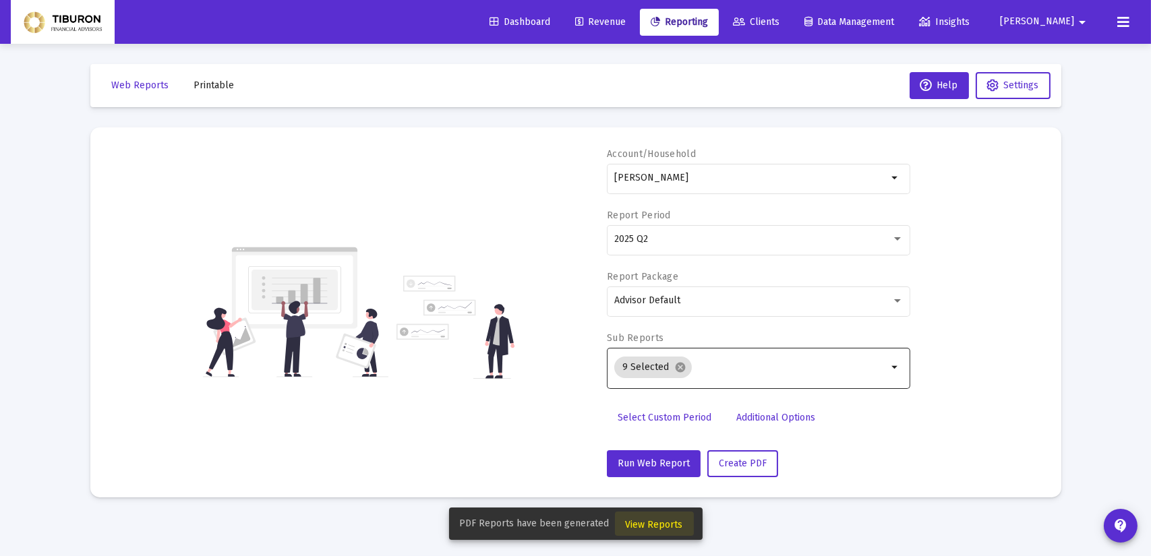
click at [654, 527] on span "View Reports" at bounding box center [653, 524] width 57 height 11
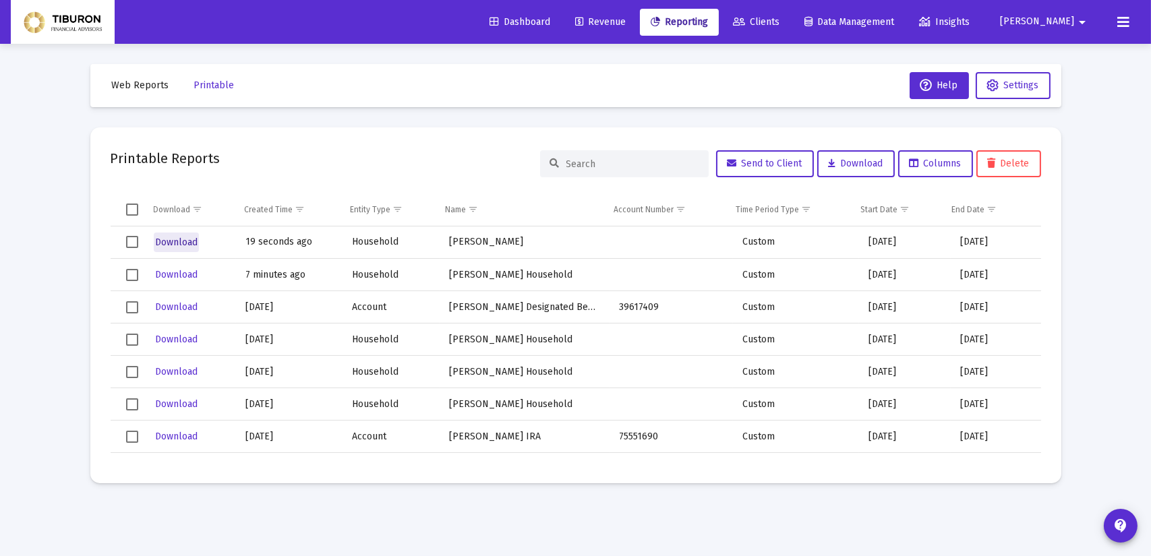
click at [167, 237] on span "Download" at bounding box center [176, 242] width 42 height 11
